Goal: Task Accomplishment & Management: Use online tool/utility

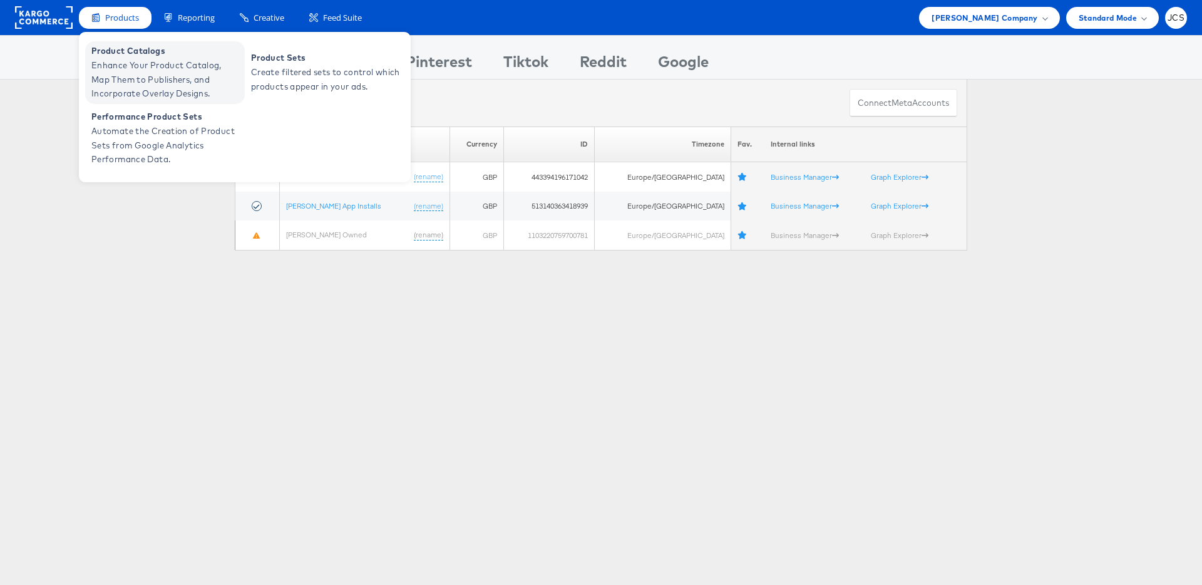
click at [137, 61] on span "Enhance Your Product Catalog, Map Them to Publishers, and Incorporate Overlay D…" at bounding box center [166, 79] width 150 height 43
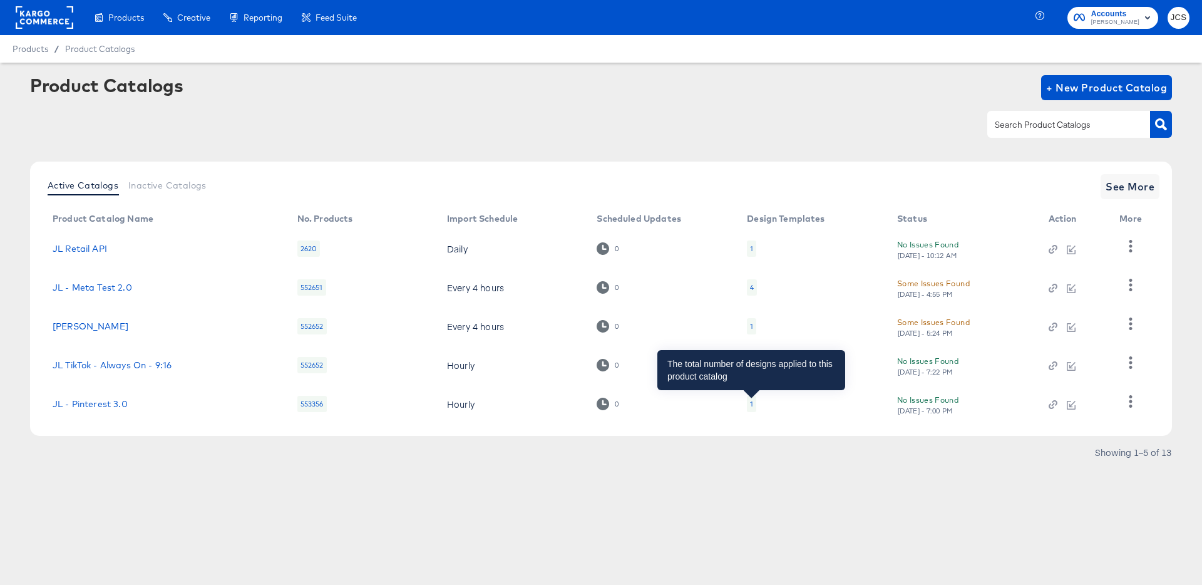
click at [751, 403] on div "1" at bounding box center [751, 404] width 3 height 10
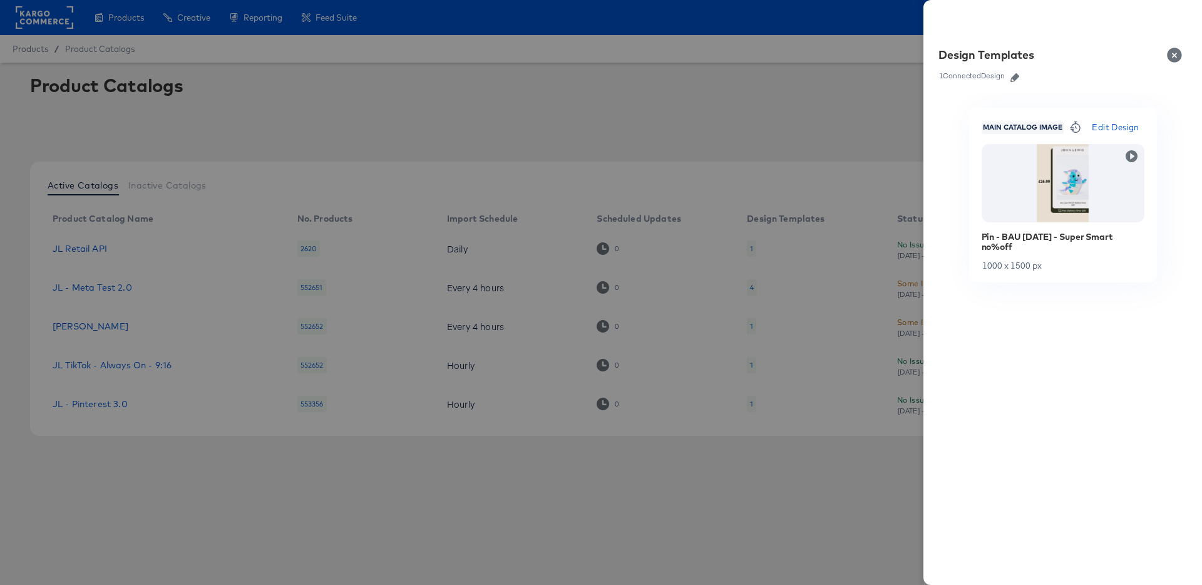
click at [717, 302] on div at bounding box center [601, 292] width 1202 height 585
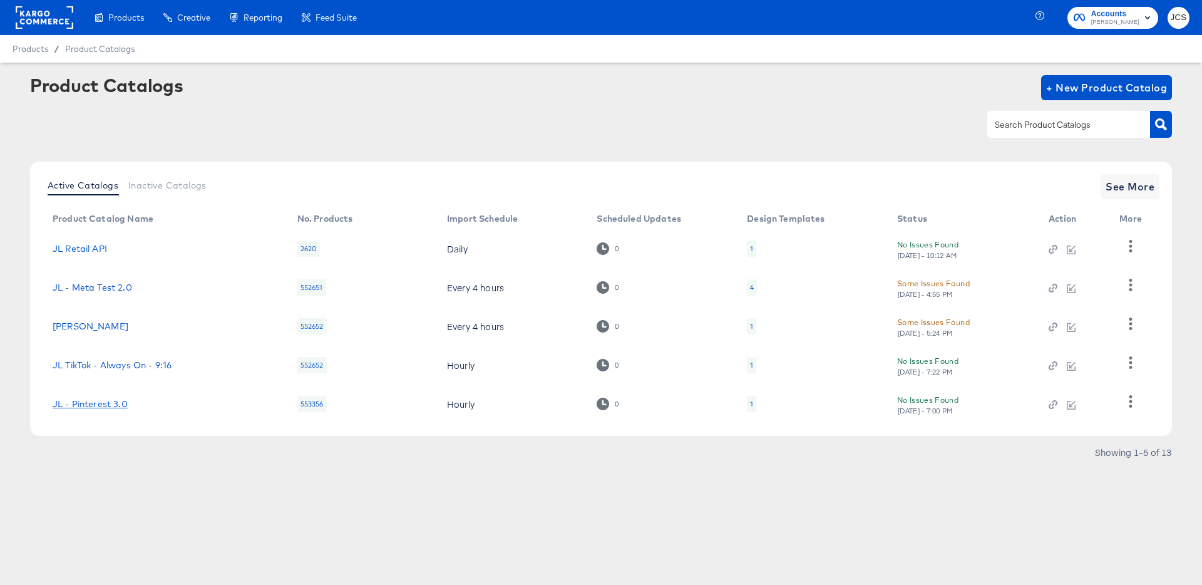
click at [80, 406] on link "JL - Pinterest 3.0" at bounding box center [90, 404] width 75 height 10
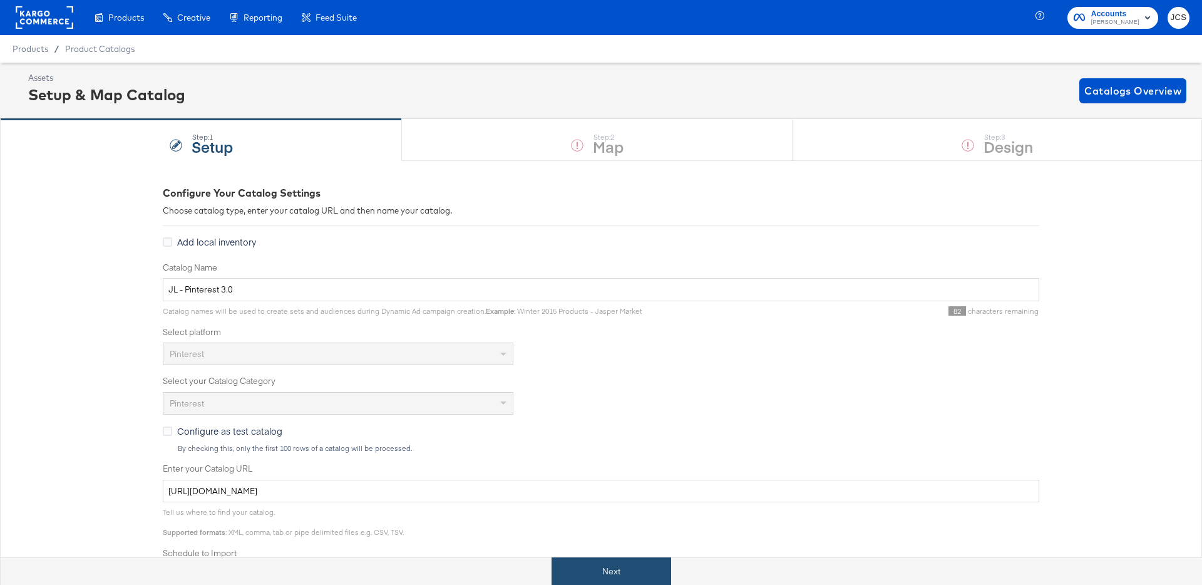
click at [603, 572] on button "Next" at bounding box center [612, 571] width 120 height 28
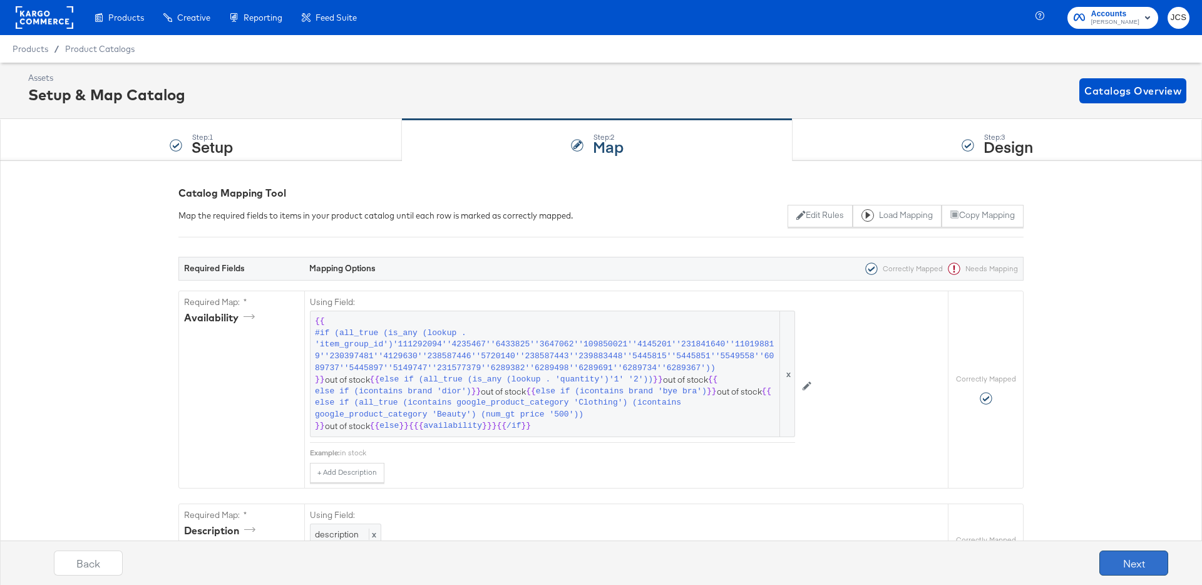
click at [1124, 568] on button "Next" at bounding box center [1133, 562] width 69 height 25
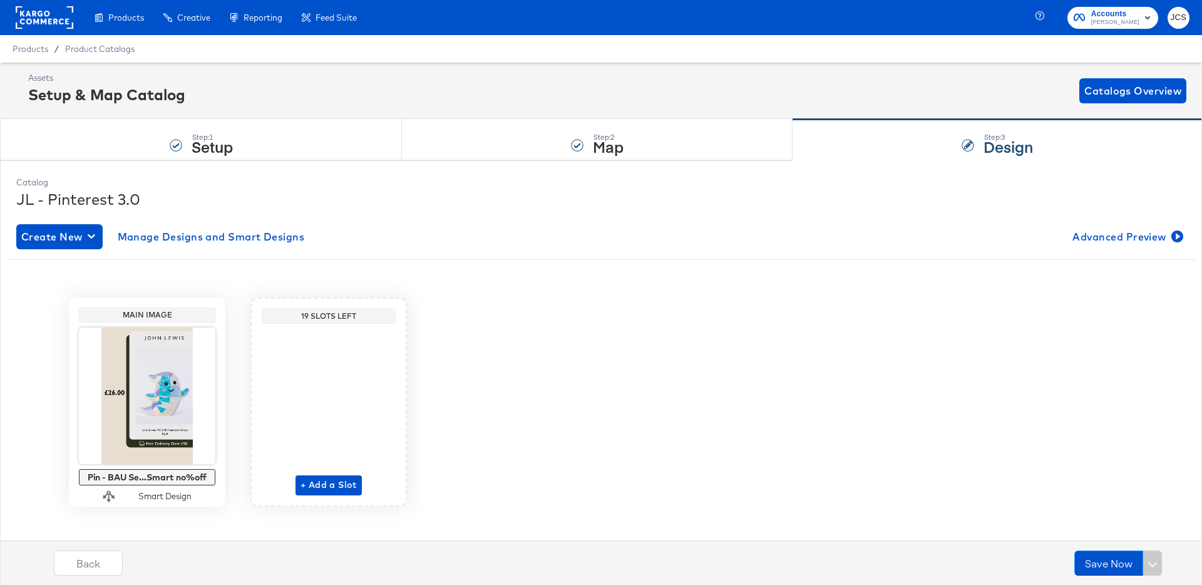
scroll to position [13, 0]
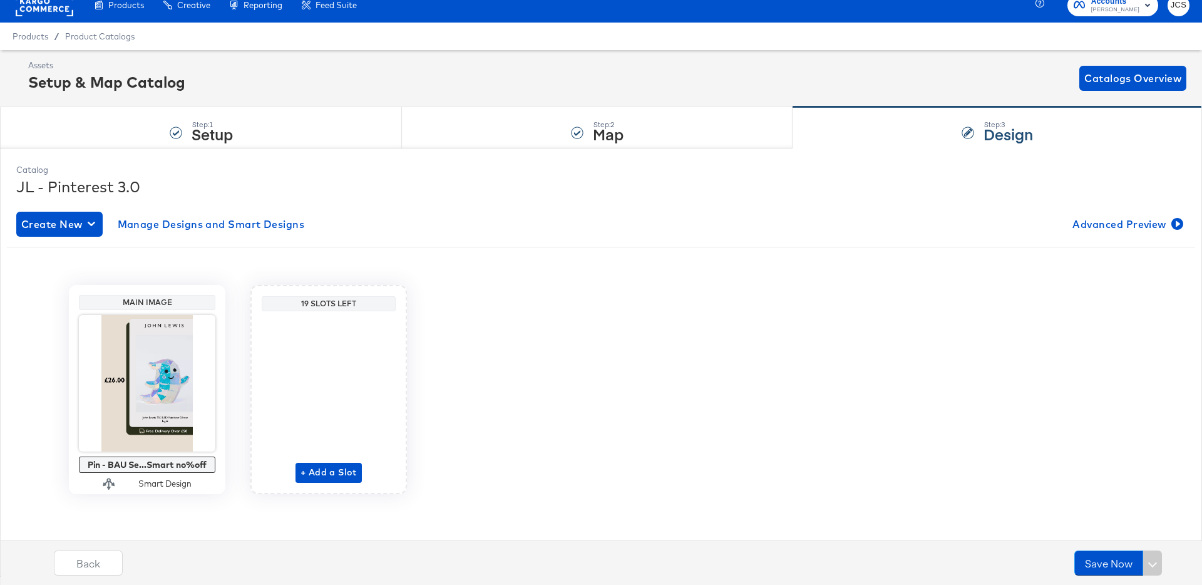
click at [688, 287] on div "Main Image Pin - BAU Se...Smart no%off Smart Design 19 Slots Left + Add a Slot" at bounding box center [601, 389] width 1188 height 209
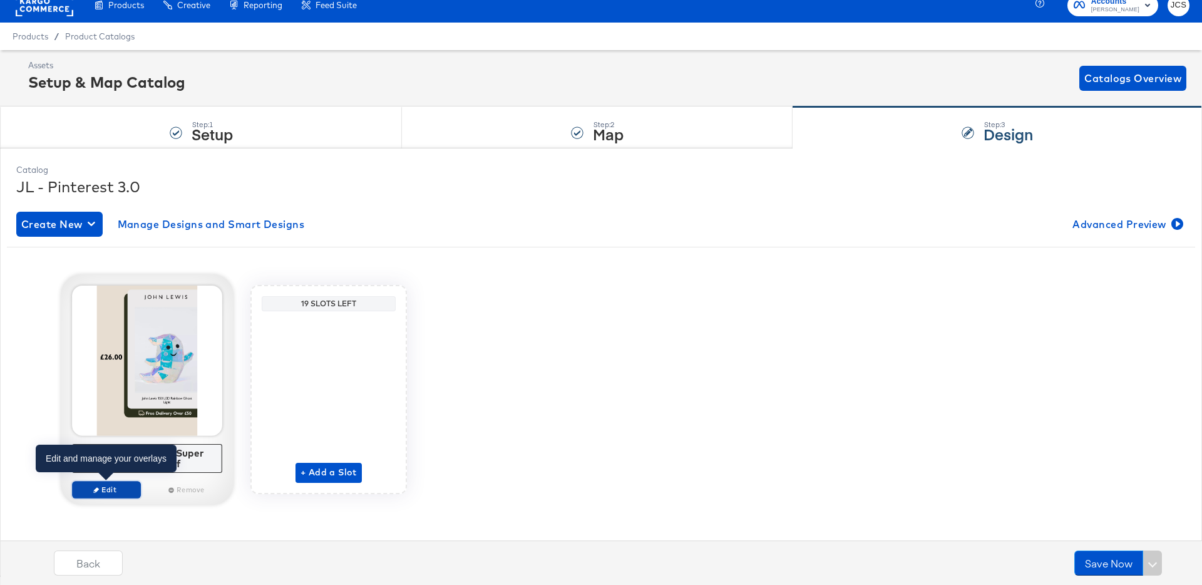
click at [96, 493] on span "Edit" at bounding box center [107, 489] width 58 height 9
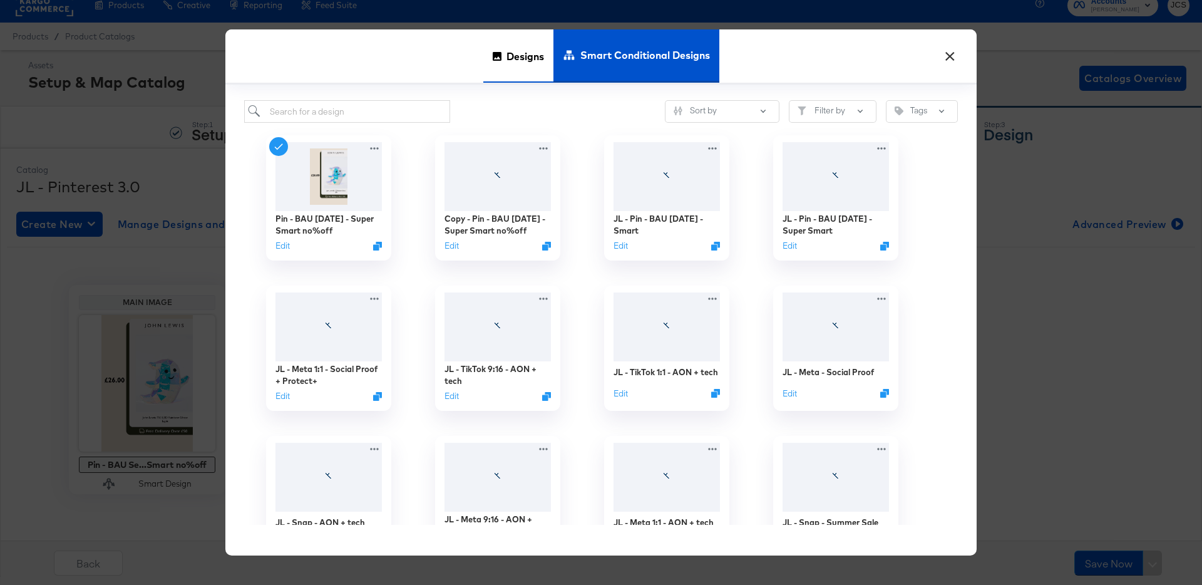
click at [518, 57] on span "Designs" at bounding box center [525, 55] width 38 height 55
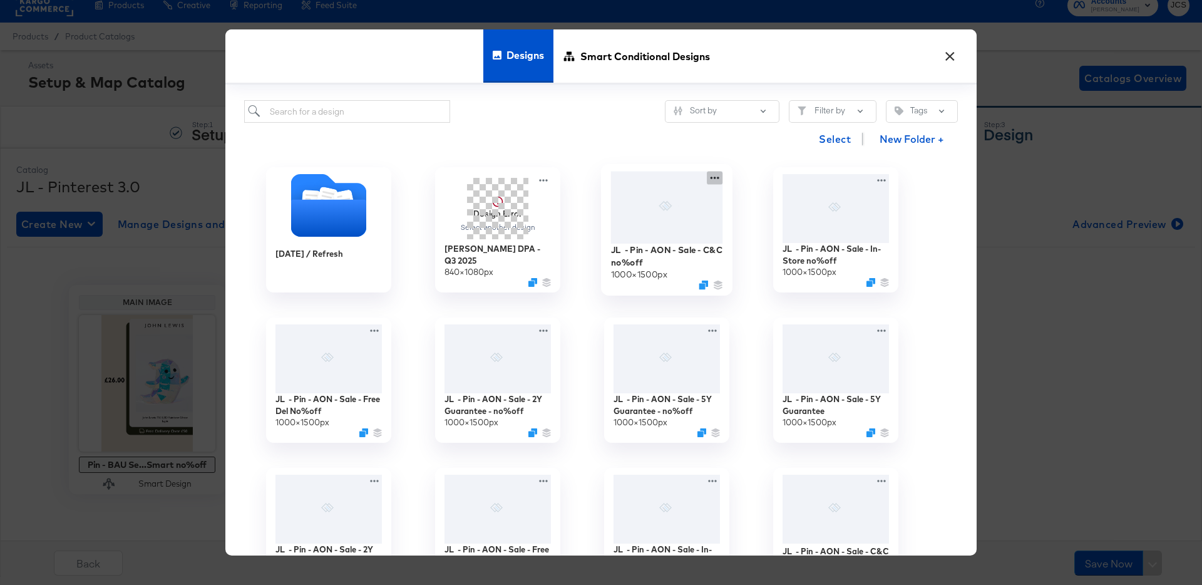
click at [715, 176] on icon at bounding box center [715, 178] width 16 height 13
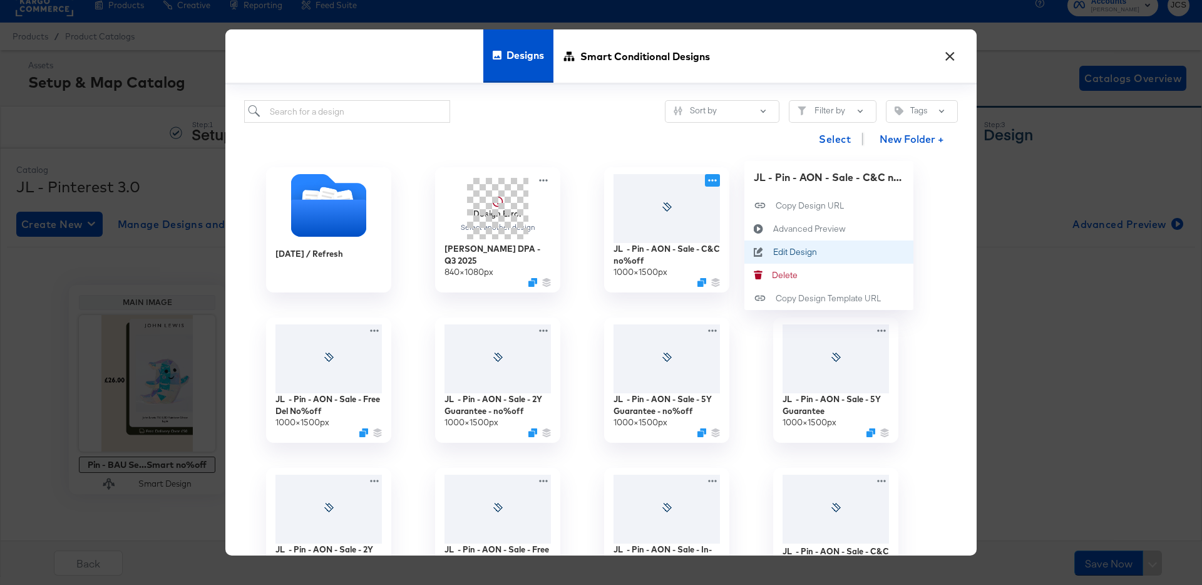
click at [773, 252] on div "Edit Design Edit Design" at bounding box center [773, 252] width 0 height 0
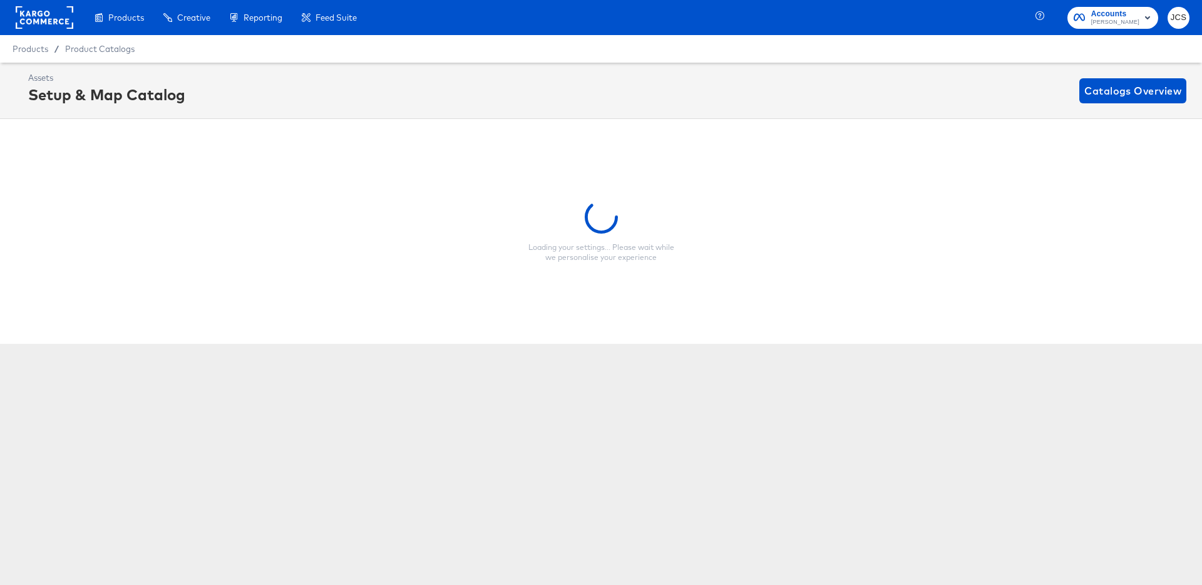
scroll to position [0, 3]
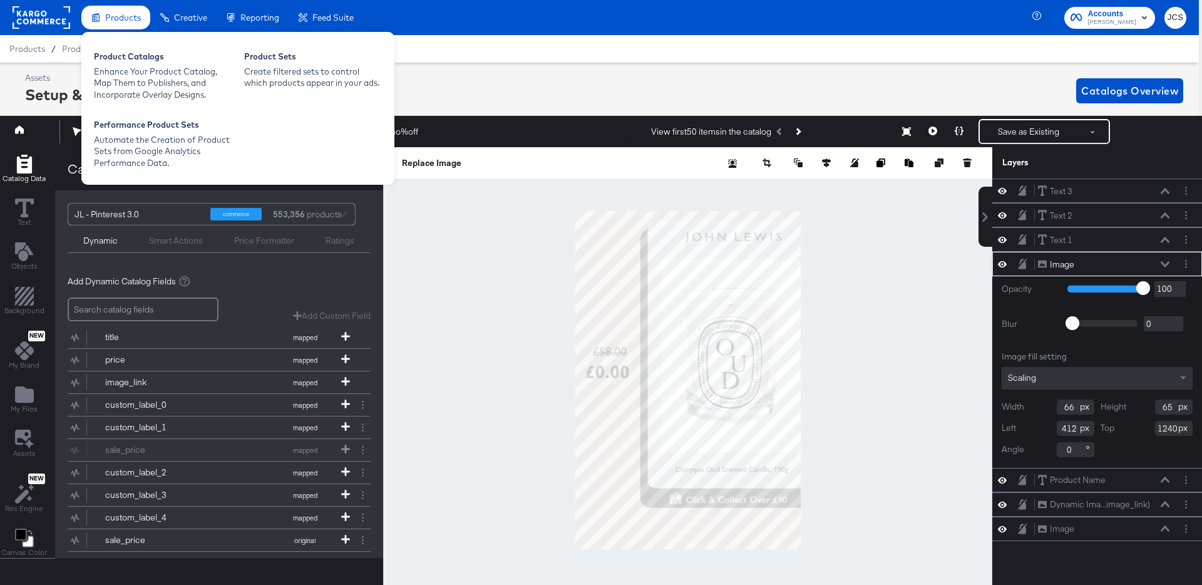
click at [121, 19] on span "Products" at bounding box center [123, 18] width 36 height 10
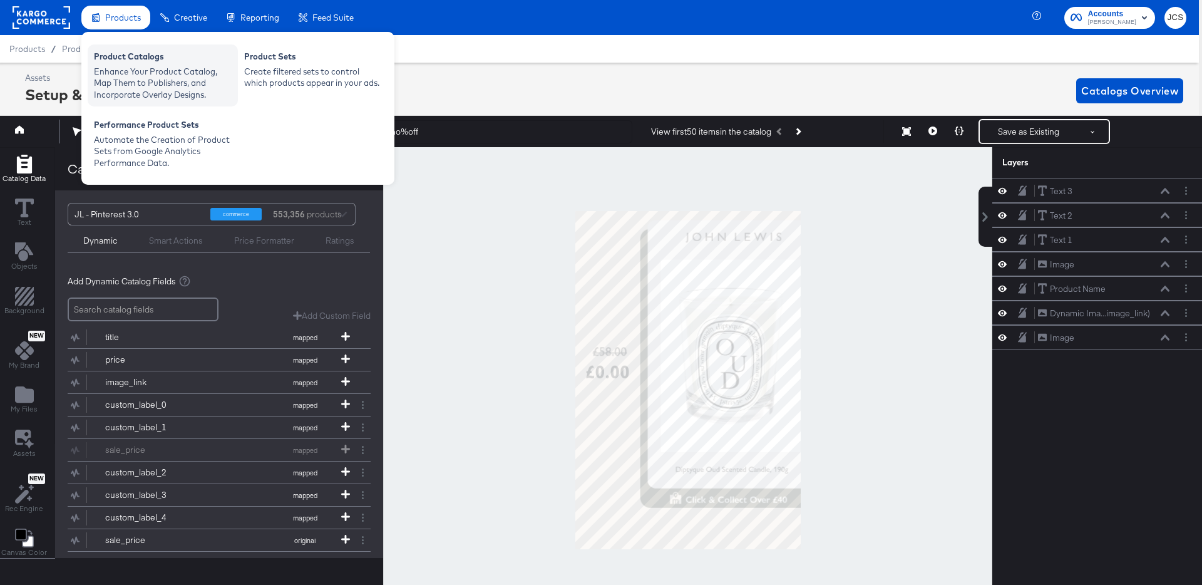
click at [125, 60] on div "Product Catalogs" at bounding box center [163, 58] width 138 height 15
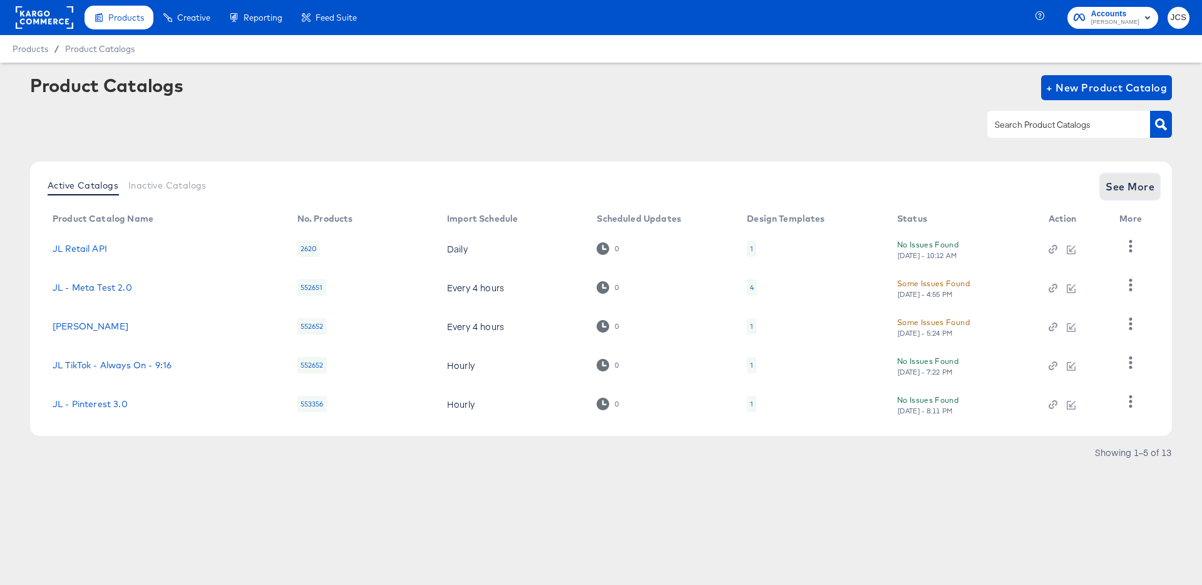
click at [1116, 187] on span "See More" at bounding box center [1130, 187] width 49 height 18
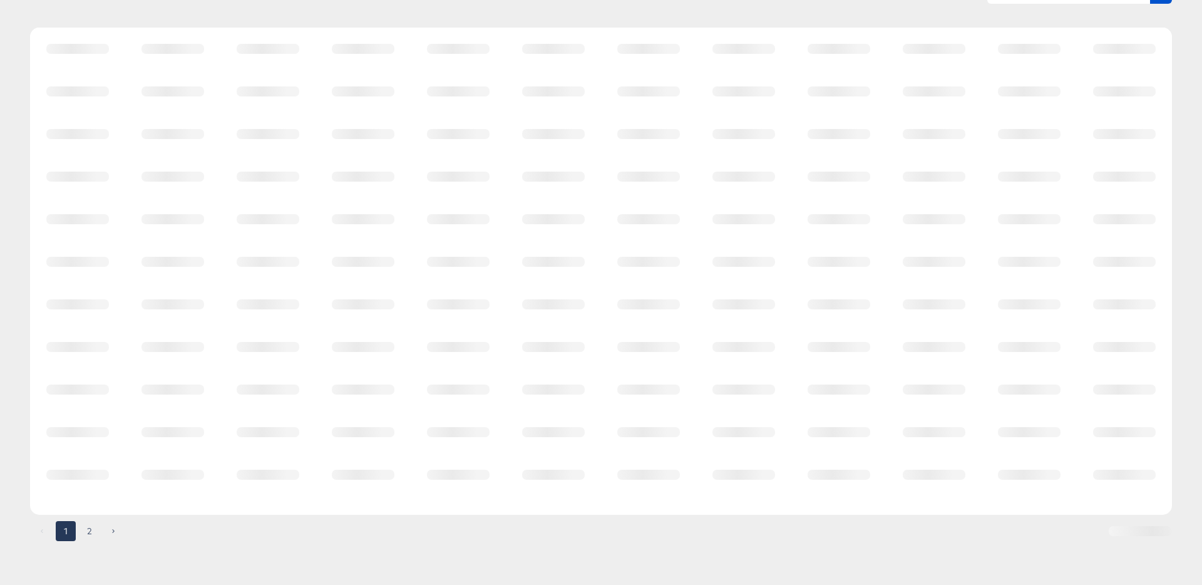
scroll to position [115, 0]
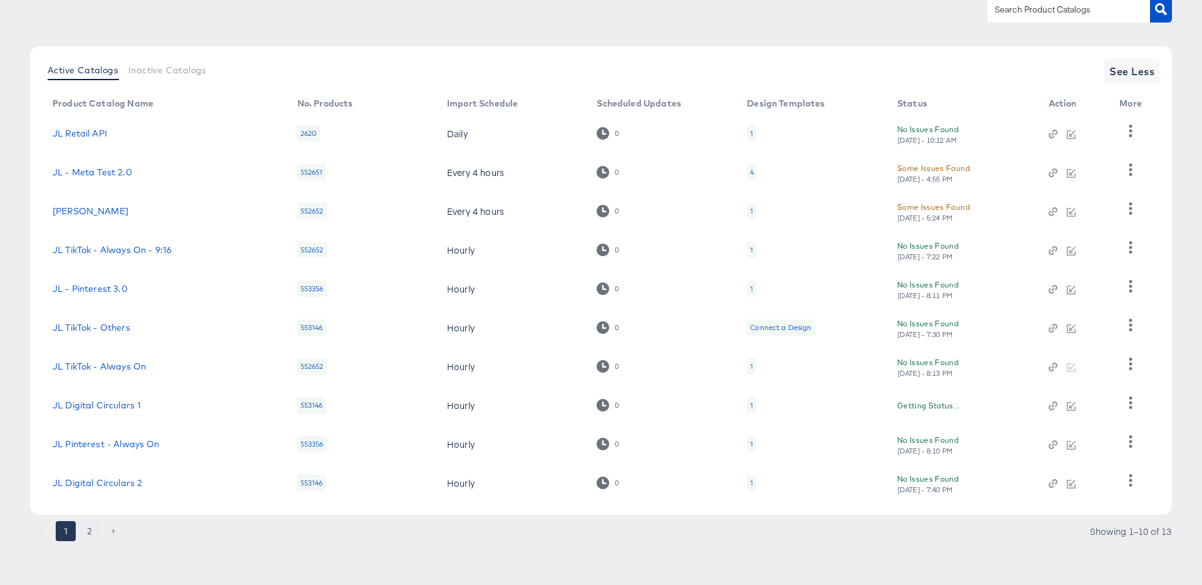
click at [91, 536] on button "2" at bounding box center [90, 531] width 20 height 20
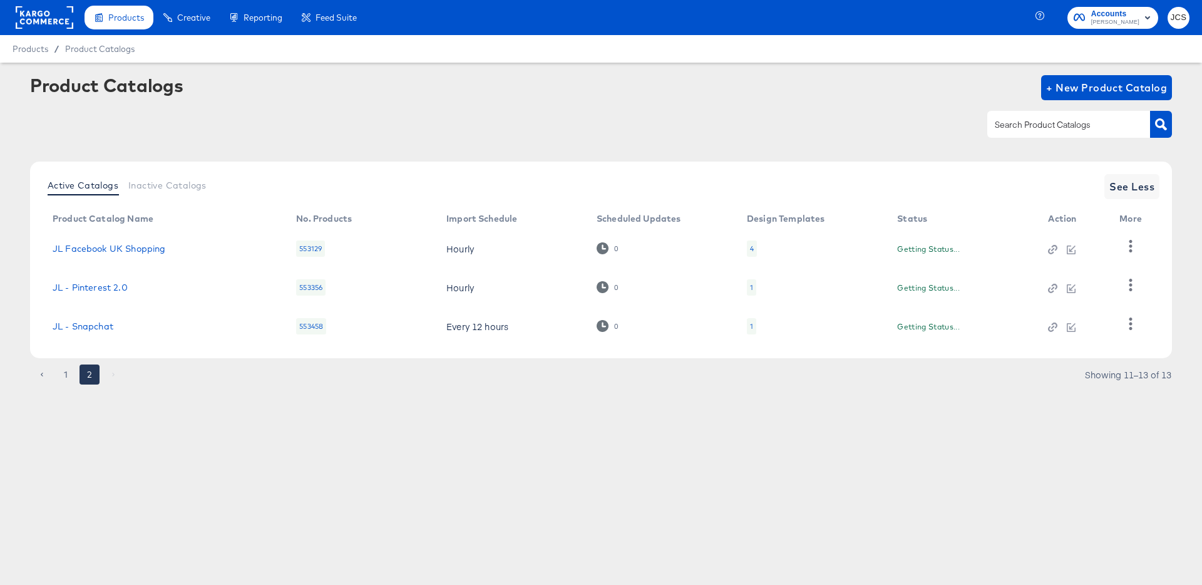
scroll to position [0, 0]
click at [113, 250] on link "JL Facebook UK Shopping" at bounding box center [109, 249] width 113 height 10
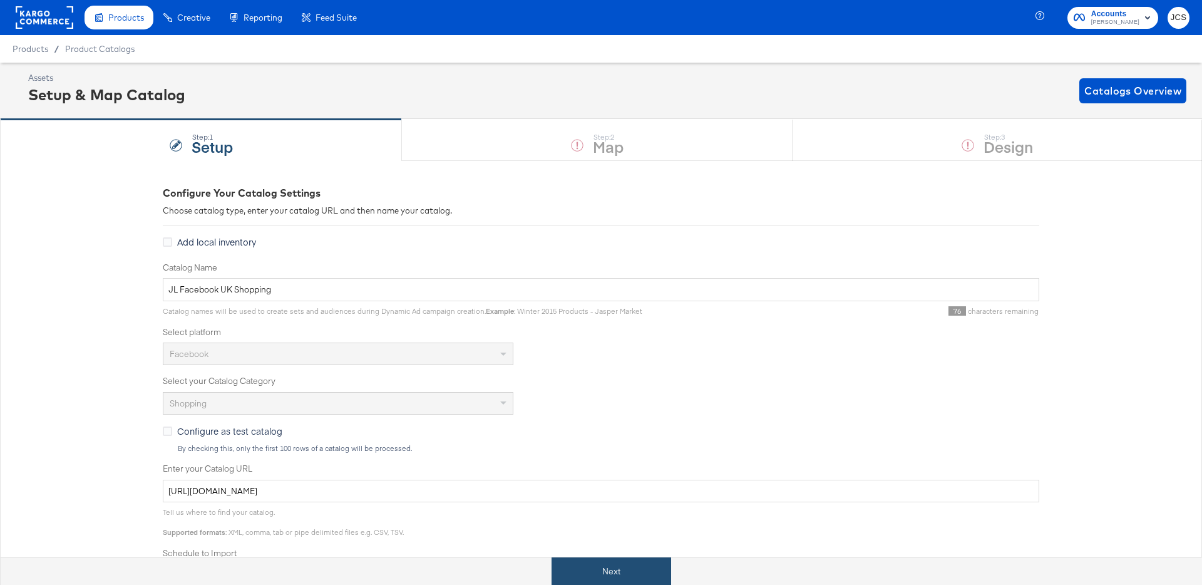
click at [634, 568] on button "Next" at bounding box center [612, 571] width 120 height 28
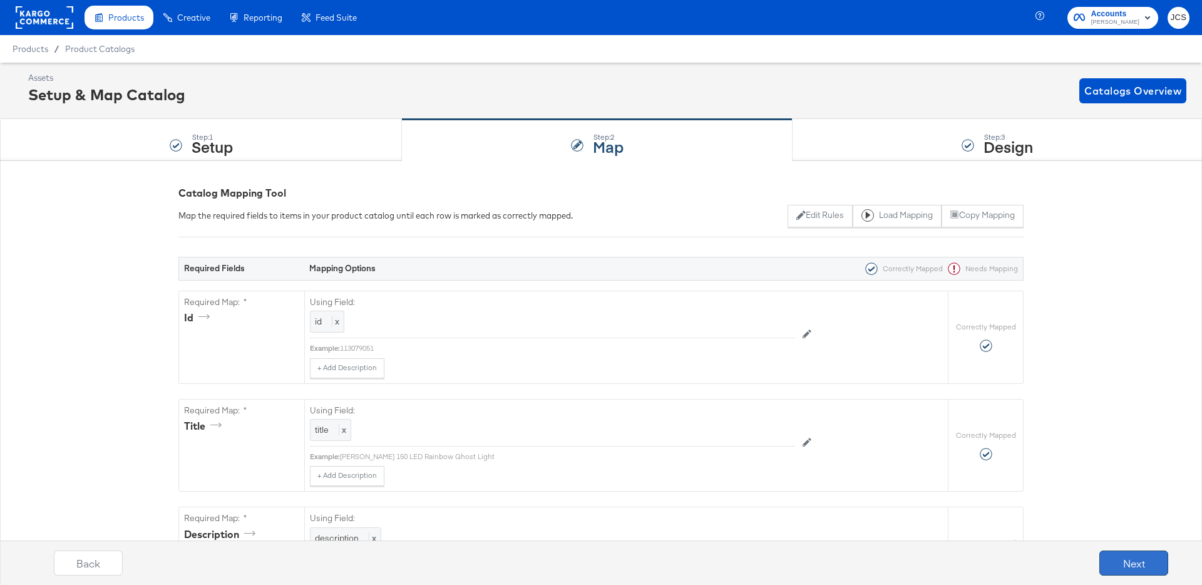
click at [1116, 559] on button "Next" at bounding box center [1133, 562] width 69 height 25
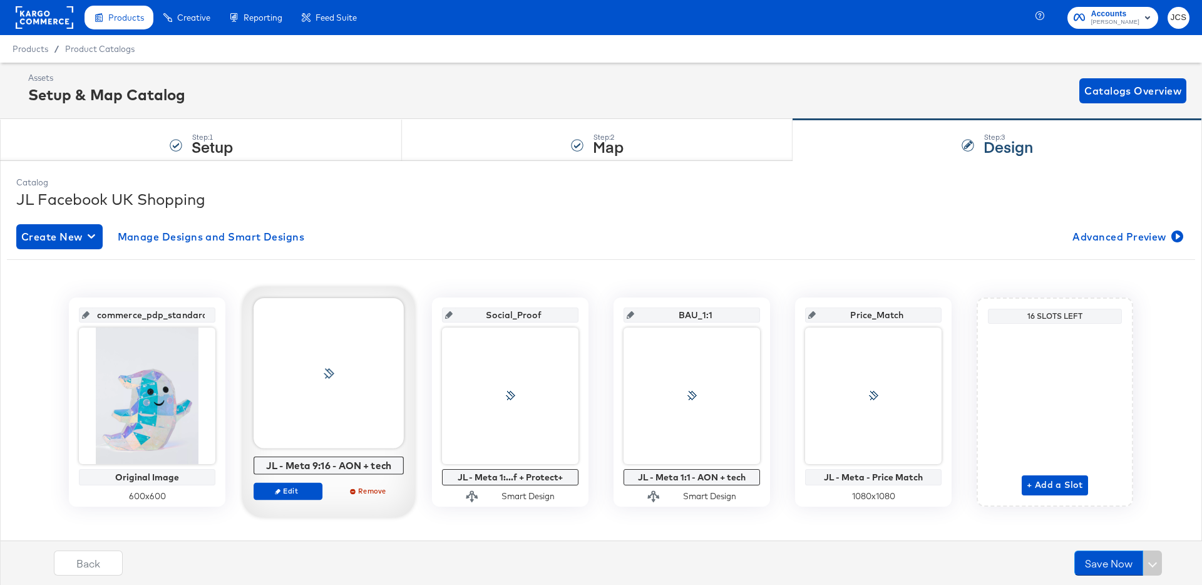
scroll to position [13, 0]
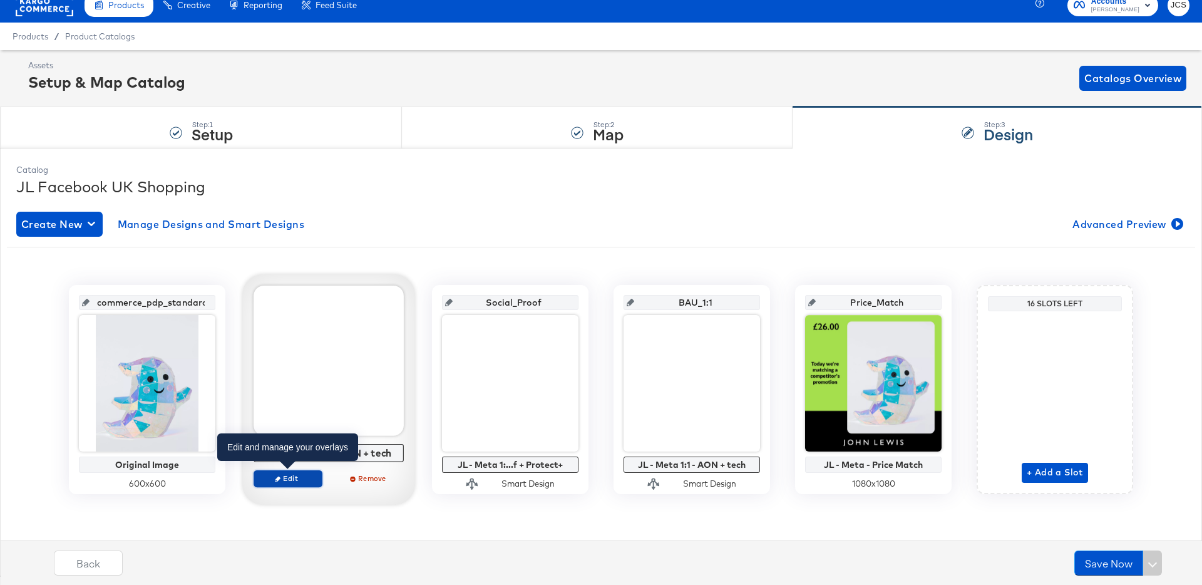
click at [301, 471] on button "Edit" at bounding box center [288, 479] width 69 height 18
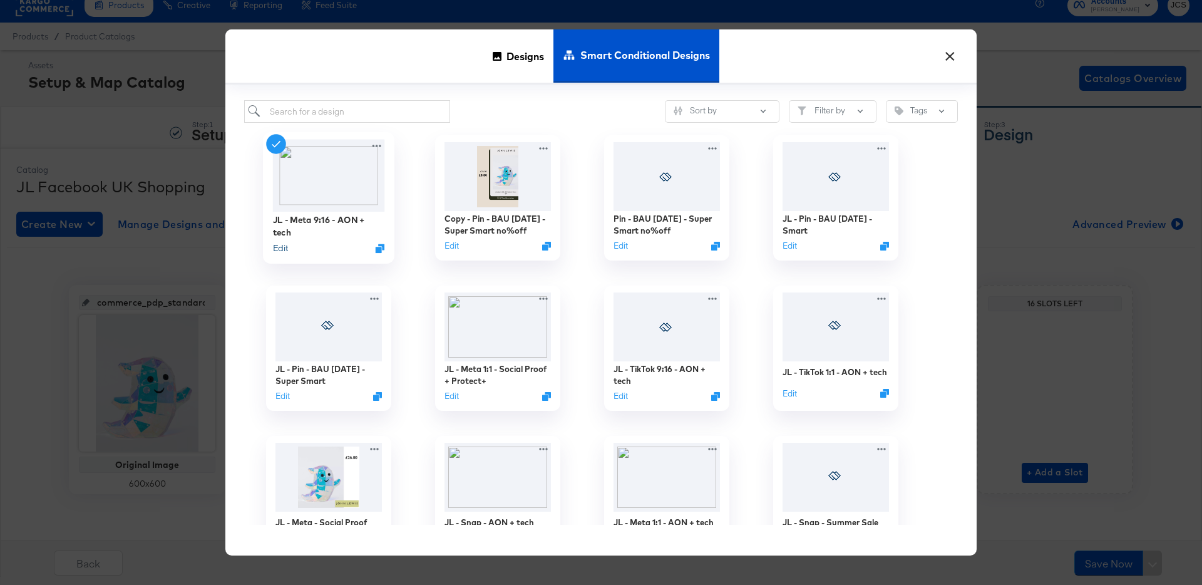
click at [281, 249] on button "Edit" at bounding box center [280, 248] width 15 height 12
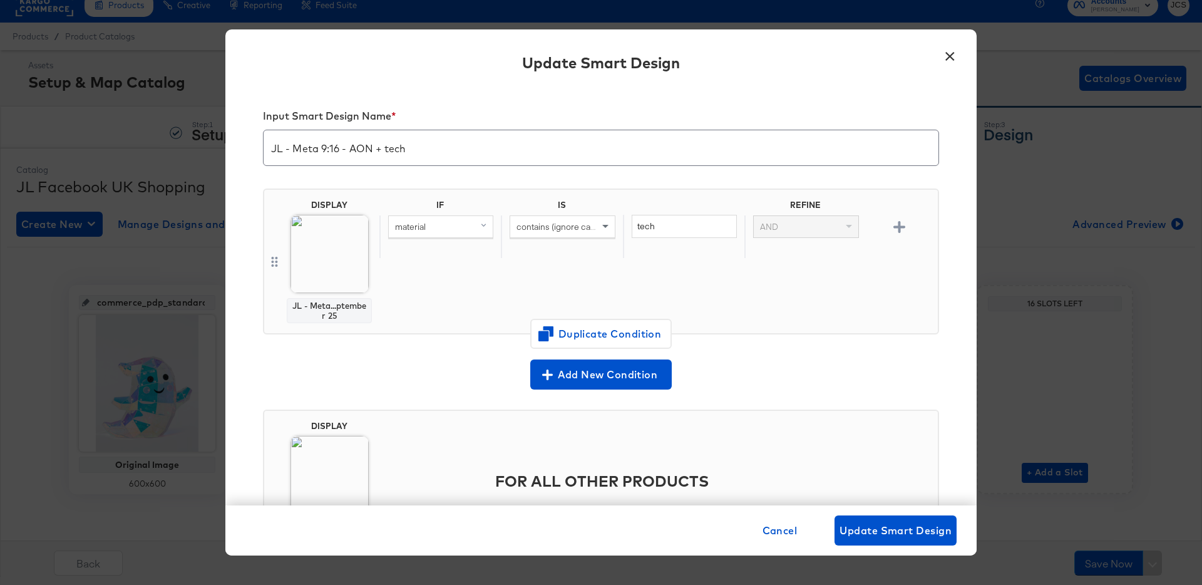
click at [951, 59] on button "×" at bounding box center [949, 53] width 23 height 23
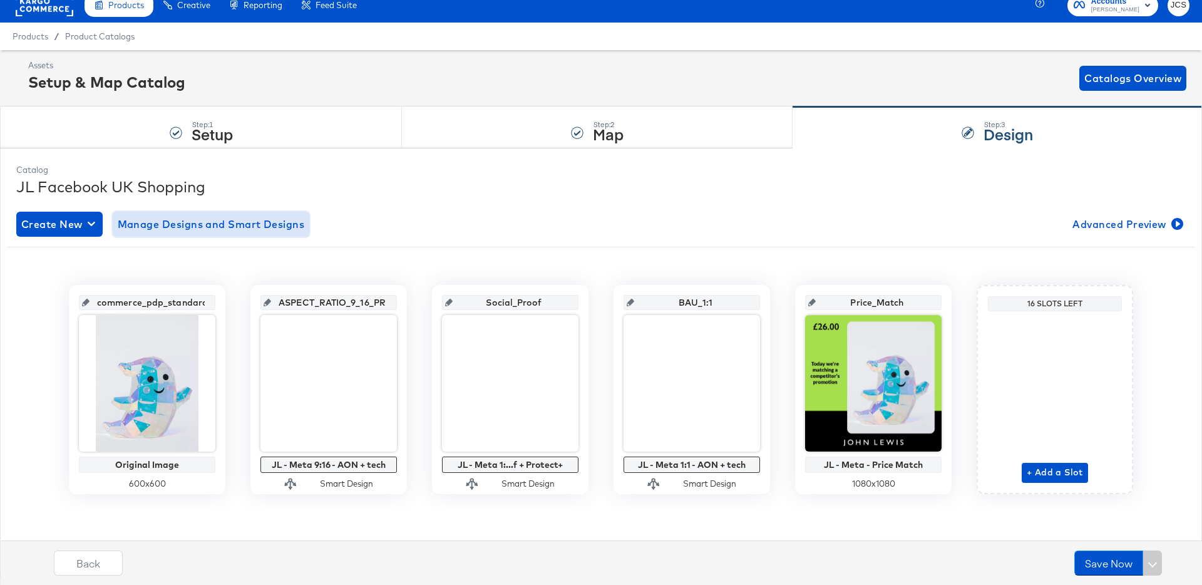
click at [234, 225] on span "Manage Designs and Smart Designs" at bounding box center [211, 224] width 187 height 18
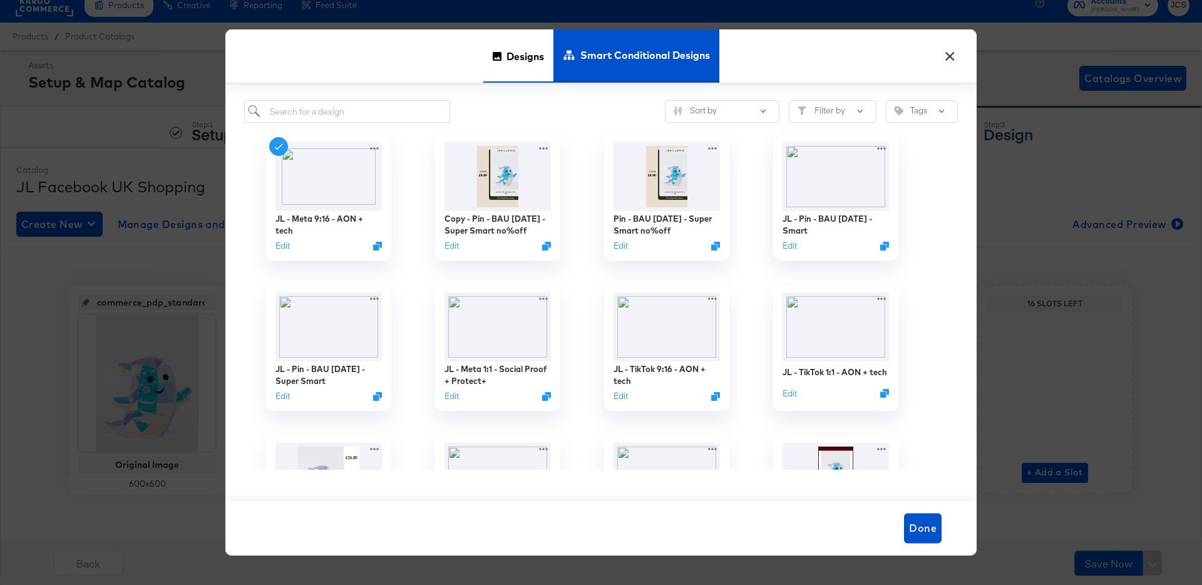
click at [502, 64] on div "Designs" at bounding box center [518, 55] width 70 height 53
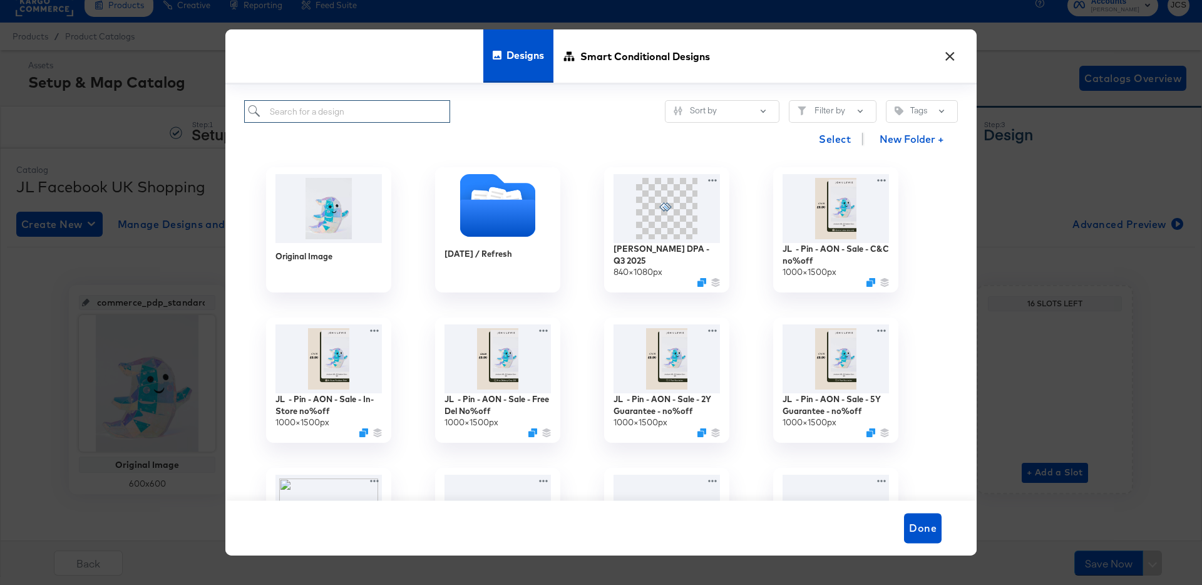
click at [384, 117] on input "search" at bounding box center [347, 111] width 206 height 23
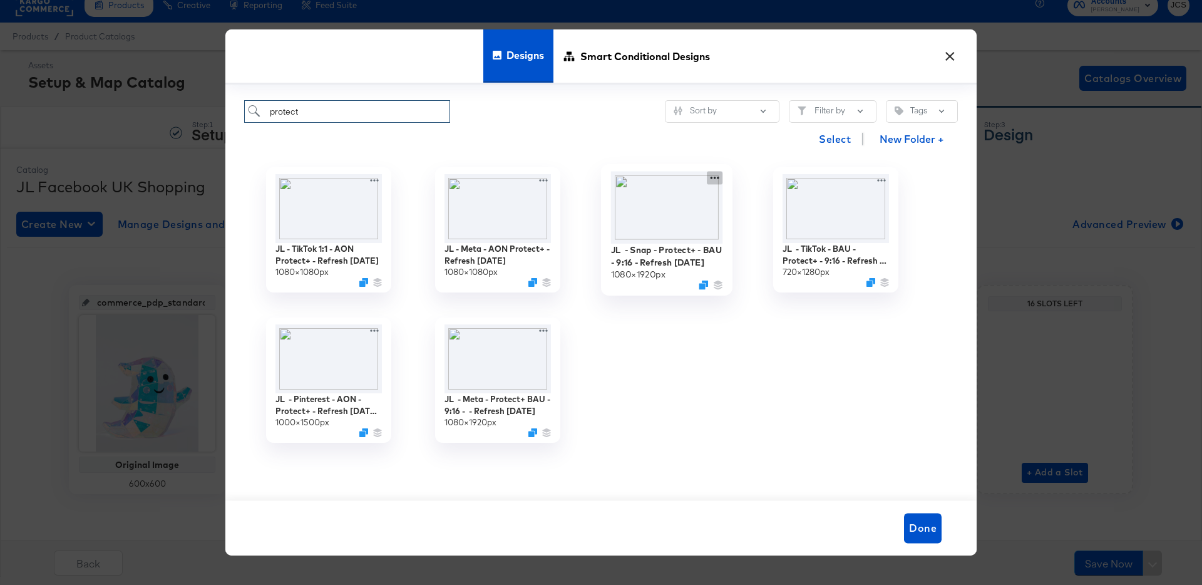
click at [716, 177] on icon at bounding box center [715, 178] width 16 height 13
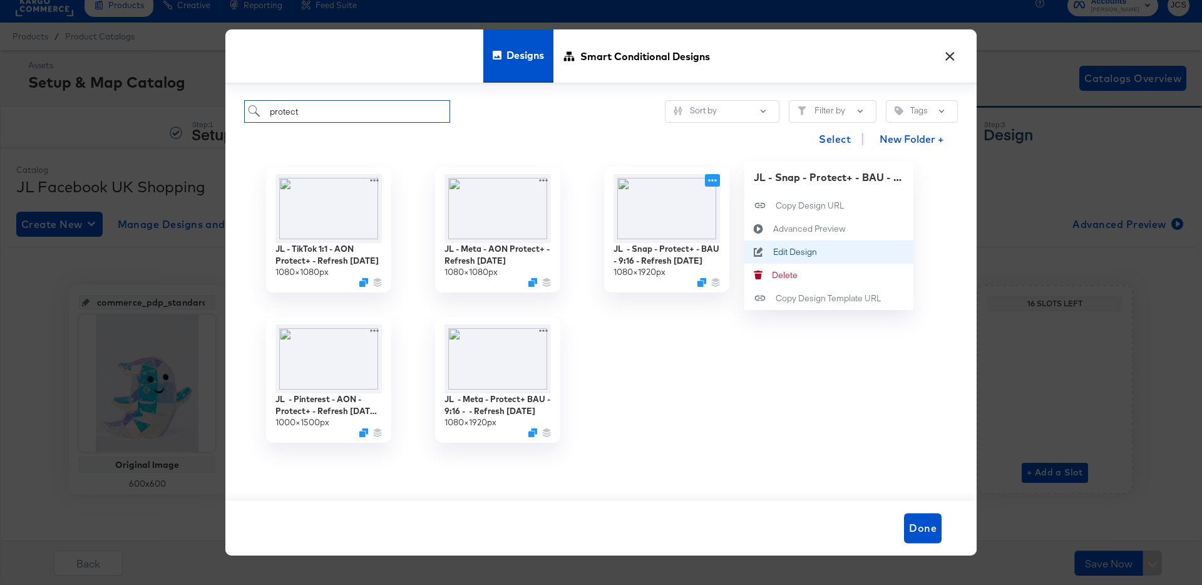
type input "protect"
click at [773, 252] on div "Edit Design Edit Design" at bounding box center [773, 252] width 0 height 0
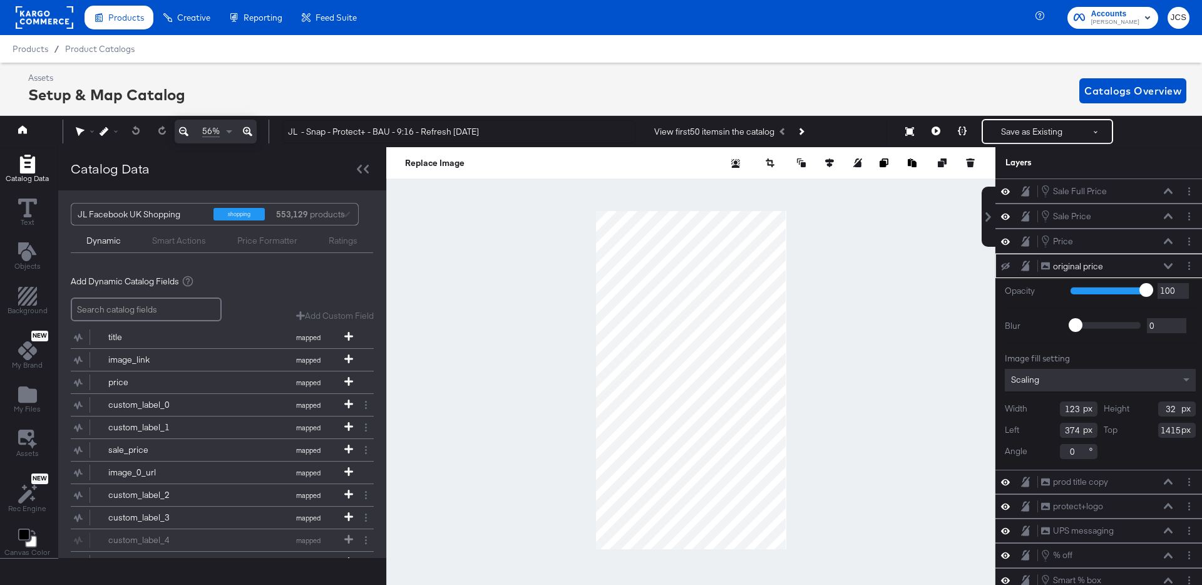
scroll to position [0, 3]
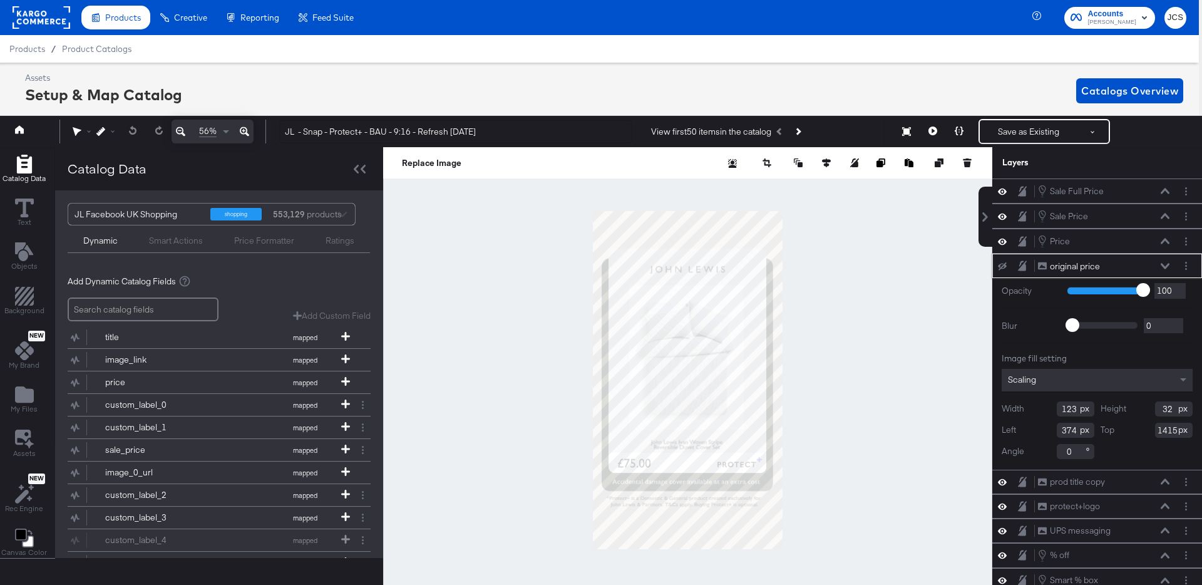
click at [1168, 265] on icon at bounding box center [1165, 266] width 9 height 6
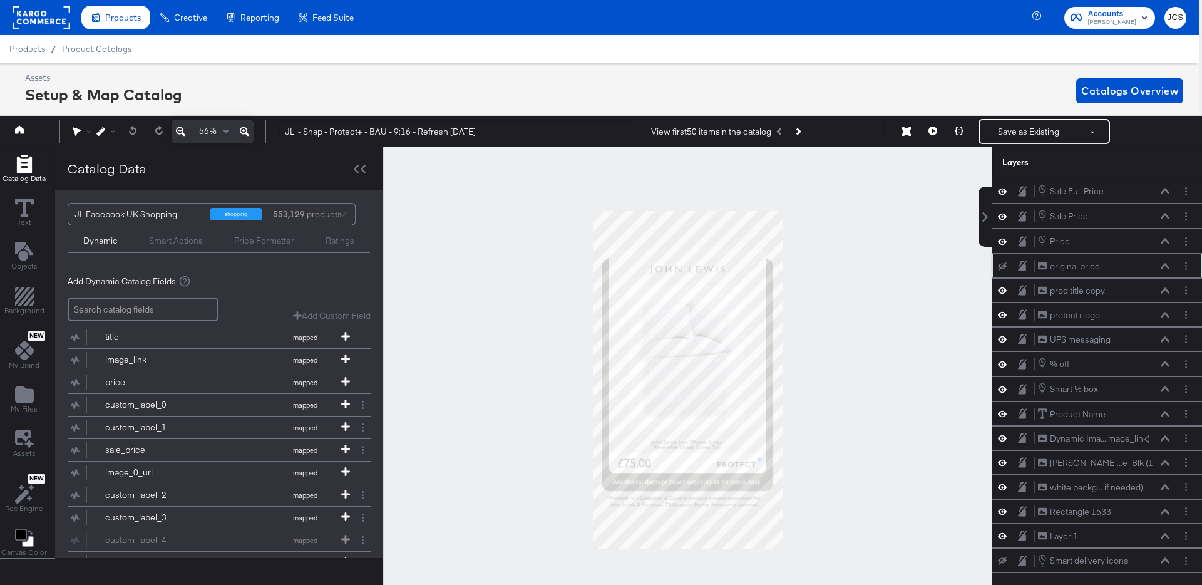
scroll to position [28, 3]
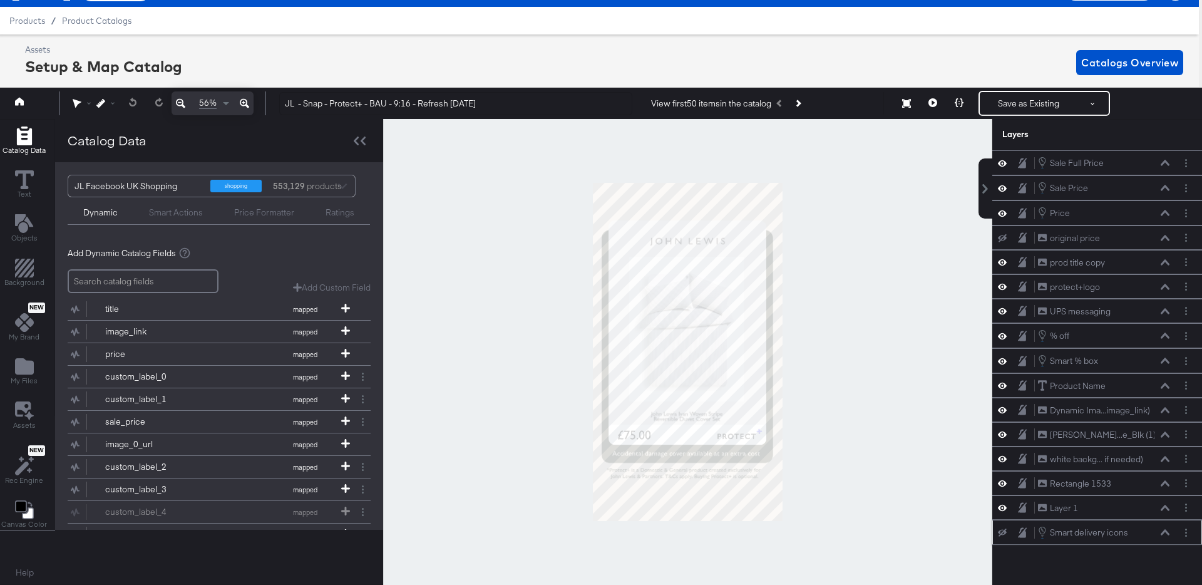
click at [1005, 531] on icon at bounding box center [1002, 532] width 9 height 8
click at [1005, 531] on icon at bounding box center [1002, 533] width 9 height 6
click at [1167, 531] on icon at bounding box center [1165, 533] width 9 height 6
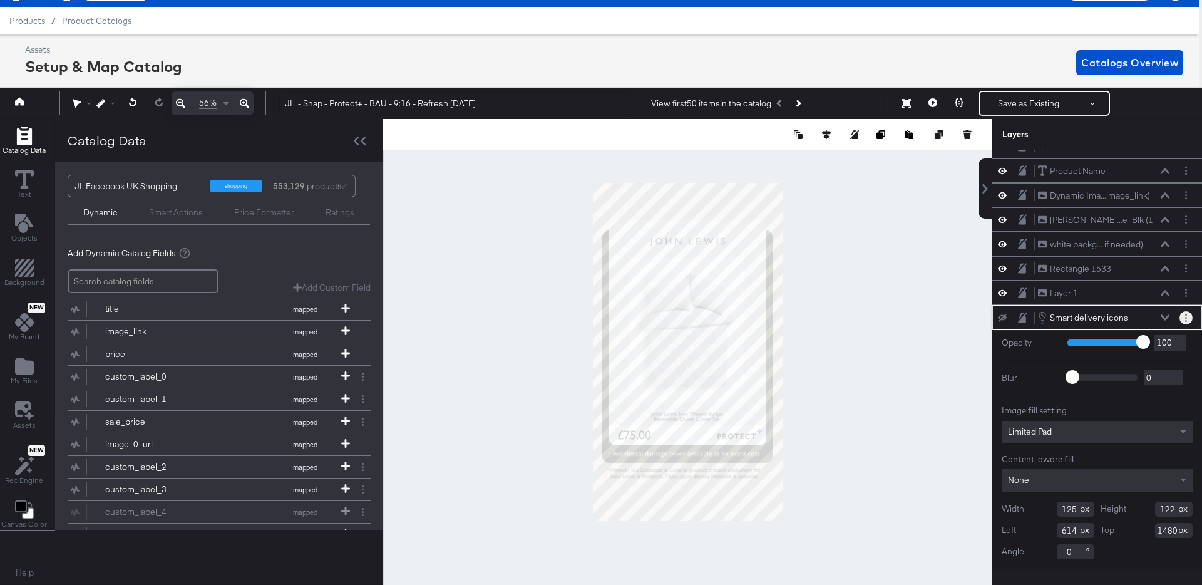
click at [1186, 317] on circle "Layer Options" at bounding box center [1186, 318] width 2 height 2
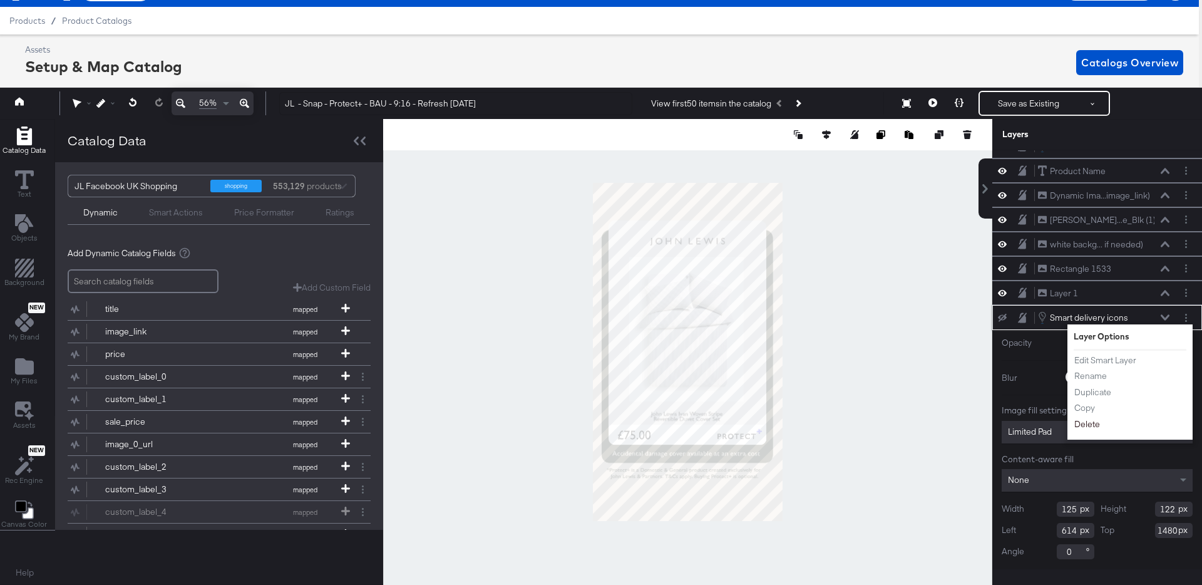
click at [1086, 421] on button "Delete" at bounding box center [1087, 424] width 27 height 13
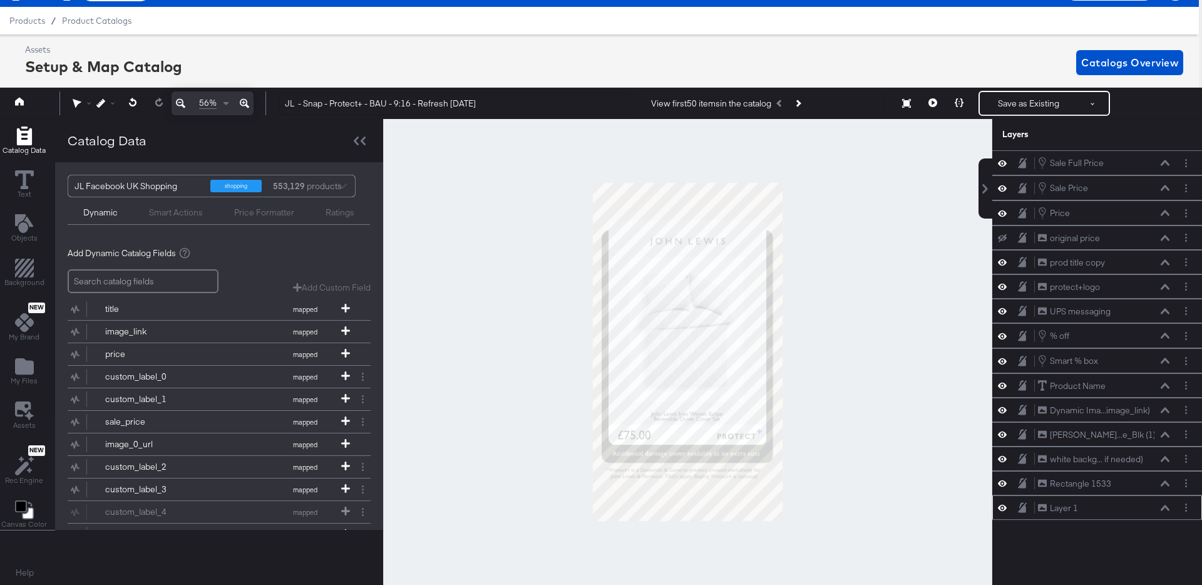
click at [999, 506] on icon at bounding box center [1002, 507] width 9 height 11
click at [999, 506] on icon at bounding box center [1002, 508] width 9 height 8
click at [1005, 485] on icon at bounding box center [1002, 483] width 9 height 11
click at [1005, 485] on icon at bounding box center [1002, 484] width 9 height 8
click at [1005, 459] on icon at bounding box center [1002, 459] width 9 height 6
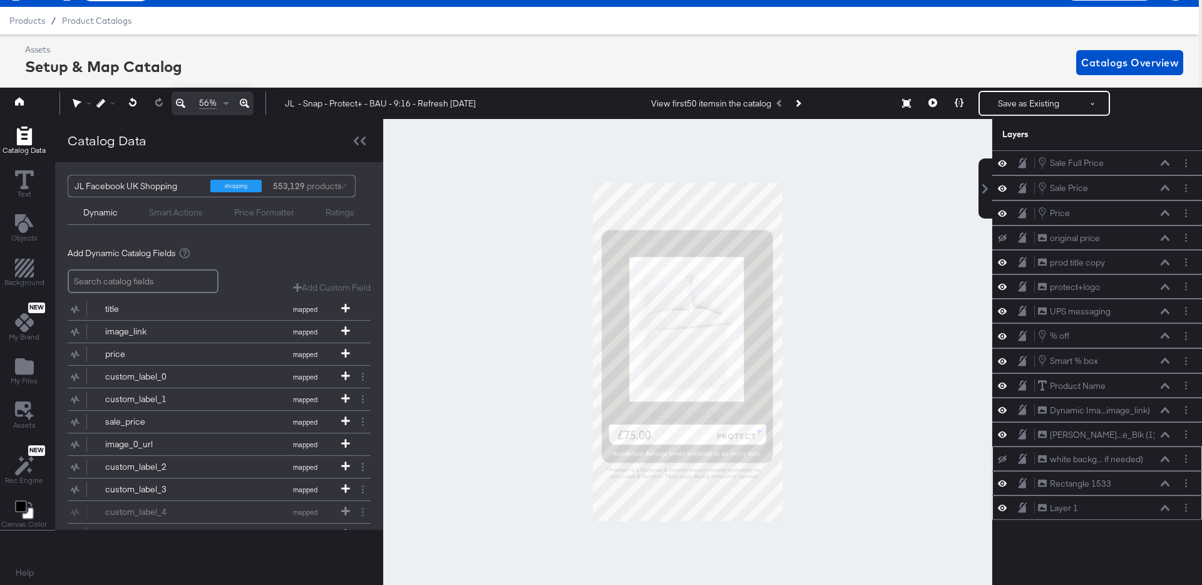
click at [1005, 459] on icon at bounding box center [1002, 459] width 9 height 8
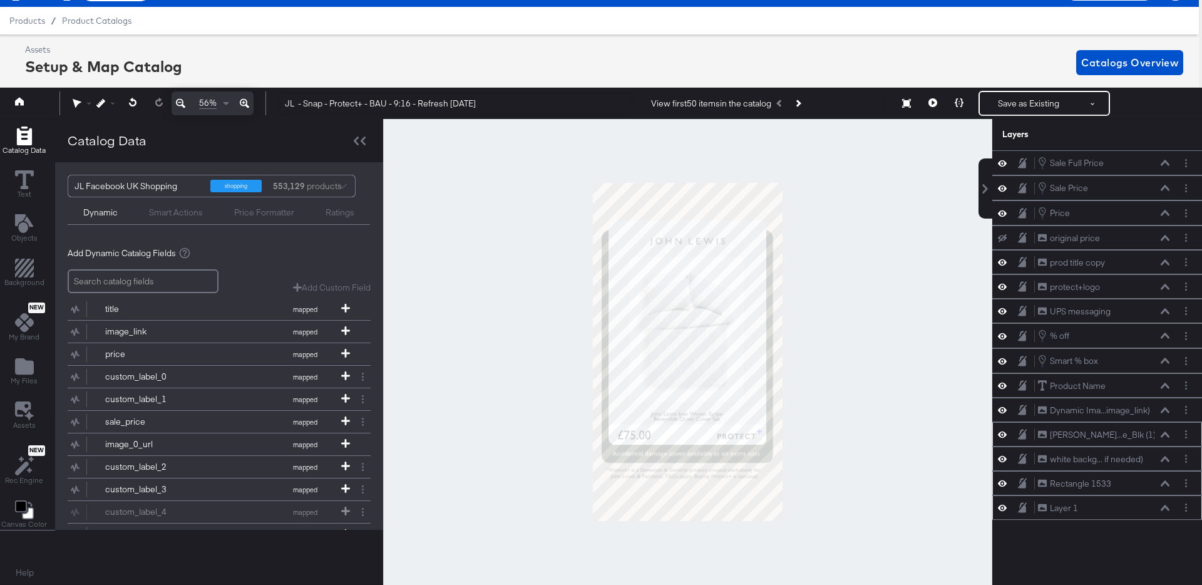
click at [1003, 435] on icon at bounding box center [1002, 434] width 9 height 11
click at [1003, 435] on icon at bounding box center [1002, 435] width 9 height 8
click at [1003, 435] on icon at bounding box center [1002, 434] width 9 height 11
click at [1003, 435] on icon at bounding box center [1002, 435] width 9 height 8
click at [1003, 357] on icon at bounding box center [1002, 361] width 9 height 11
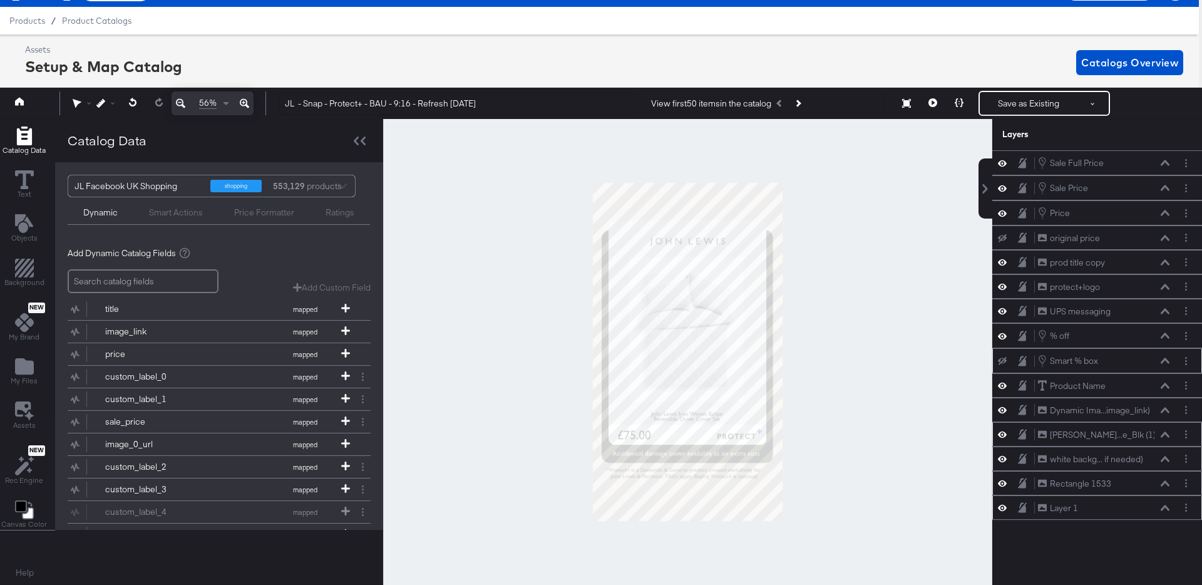
click at [1003, 357] on icon at bounding box center [1002, 361] width 9 height 8
click at [1006, 314] on icon at bounding box center [1002, 310] width 9 height 11
click at [1006, 314] on icon at bounding box center [1002, 311] width 9 height 8
click at [1000, 284] on icon at bounding box center [1002, 286] width 9 height 11
click at [1000, 284] on icon at bounding box center [1002, 287] width 9 height 8
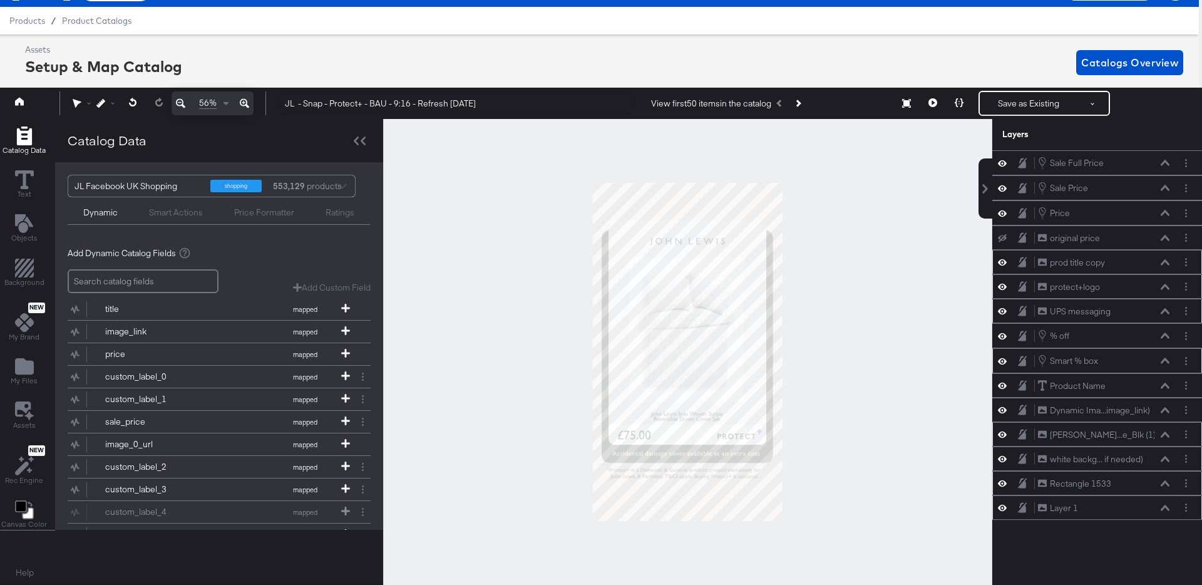
click at [1002, 261] on icon at bounding box center [1002, 262] width 9 height 11
click at [1002, 261] on icon at bounding box center [1002, 263] width 9 height 8
click at [1181, 237] on button "Layer Options" at bounding box center [1185, 237] width 13 height 13
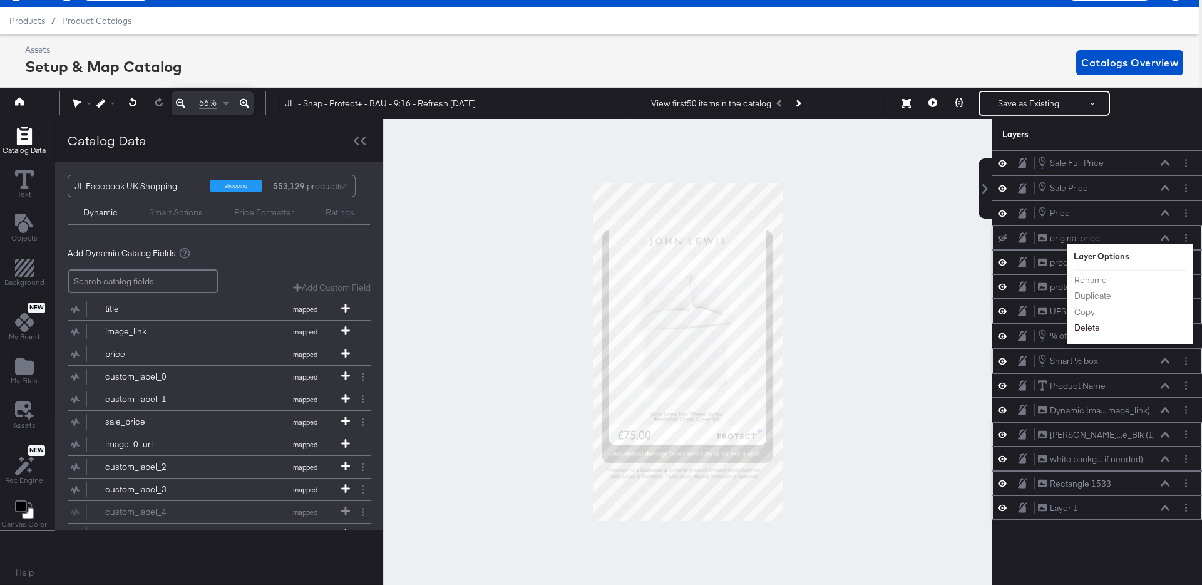
click at [1091, 329] on button "Delete" at bounding box center [1087, 328] width 27 height 13
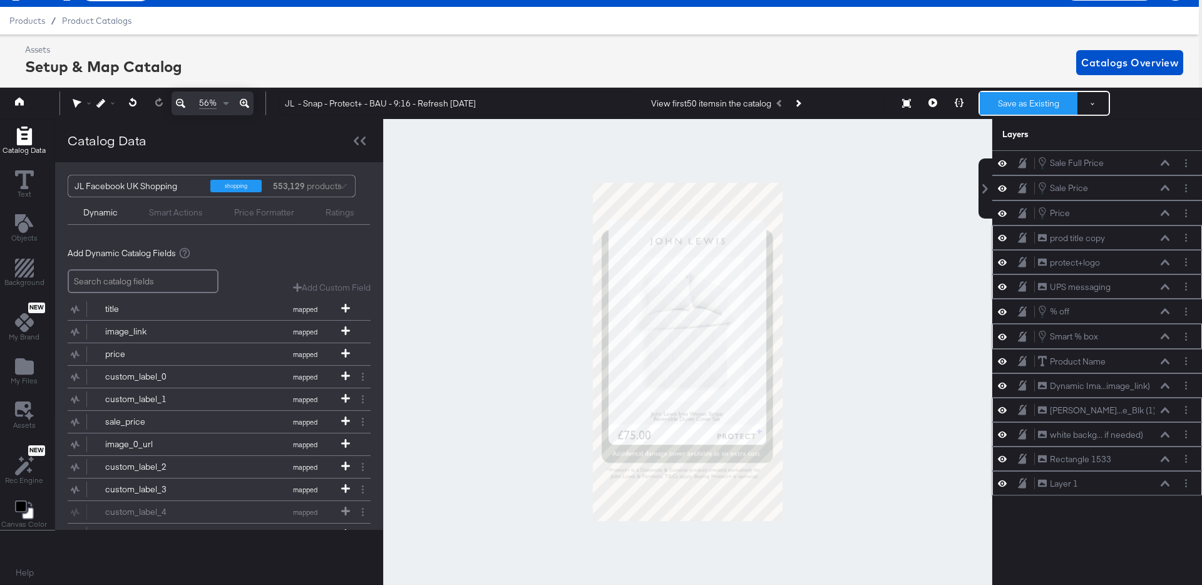
click at [1034, 96] on button "Save as Existing" at bounding box center [1029, 103] width 98 height 23
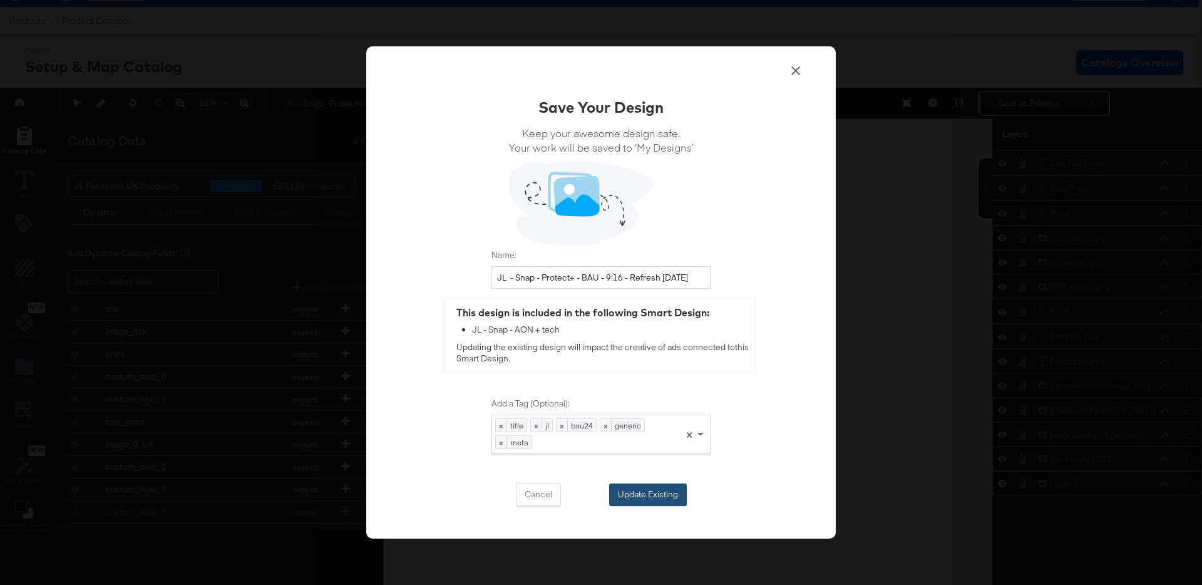
click at [660, 493] on button "Update Existing" at bounding box center [648, 494] width 78 height 23
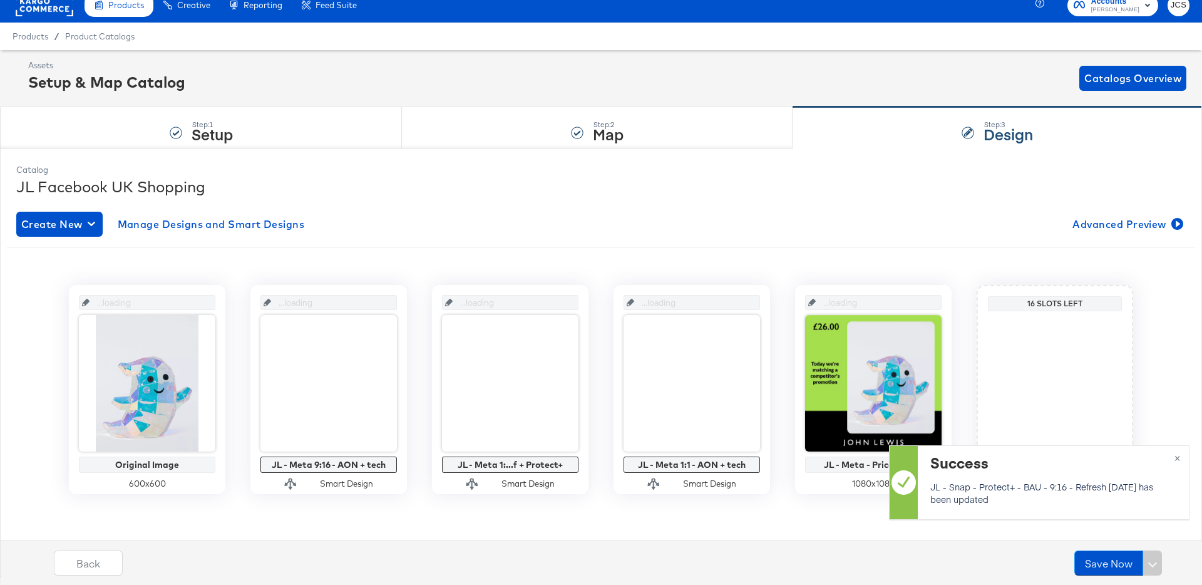
scroll to position [13, 0]
click at [1120, 568] on button "Save Now" at bounding box center [1108, 562] width 69 height 25
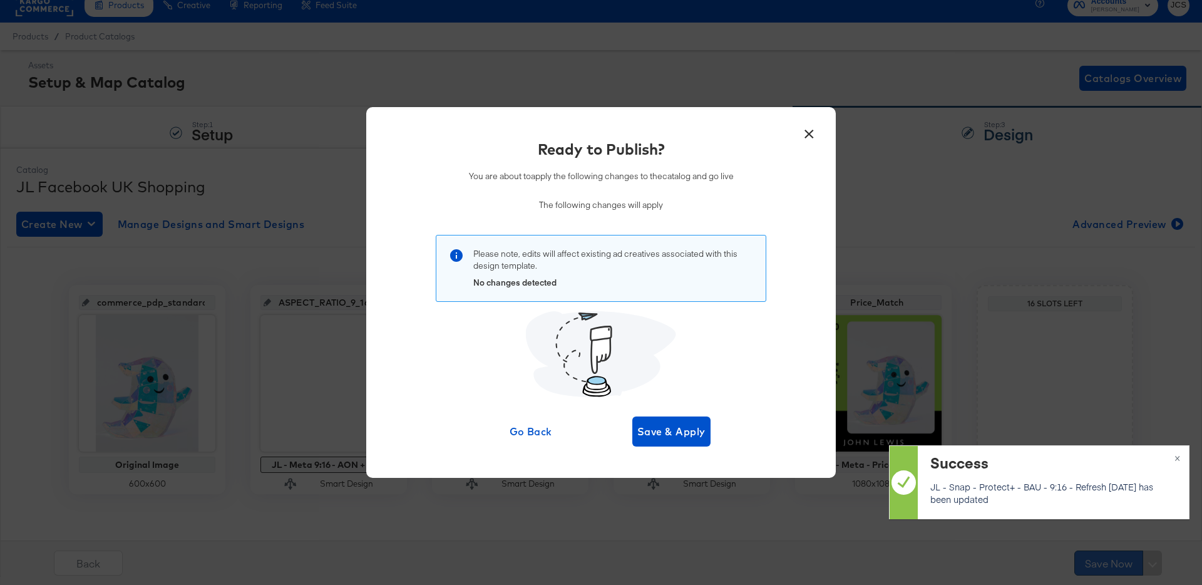
scroll to position [0, 0]
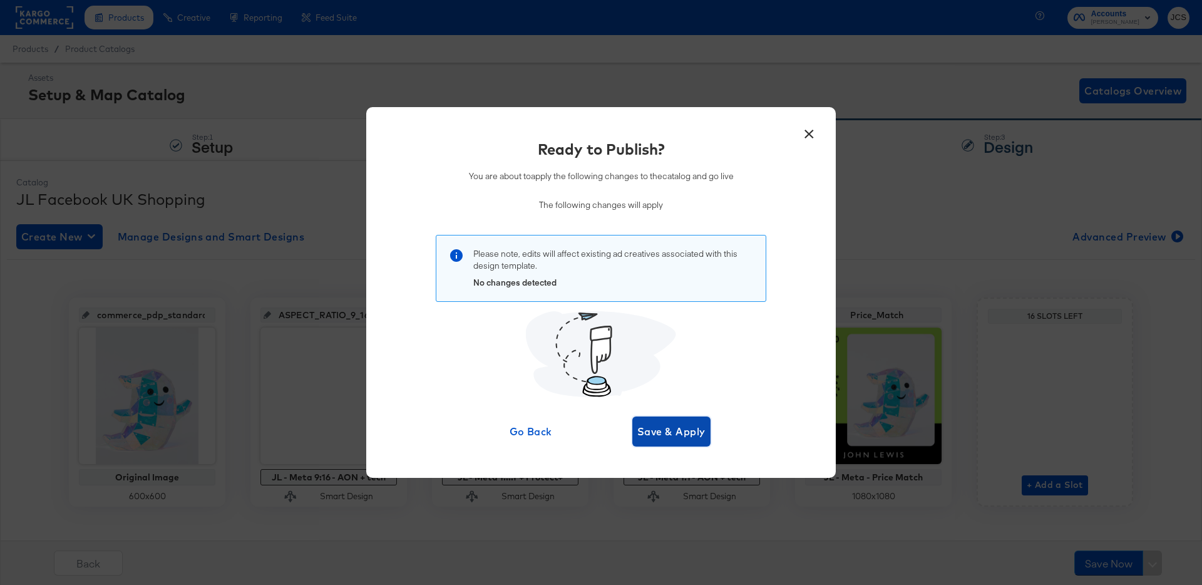
click at [659, 429] on span "Save & Apply" at bounding box center [671, 432] width 68 height 18
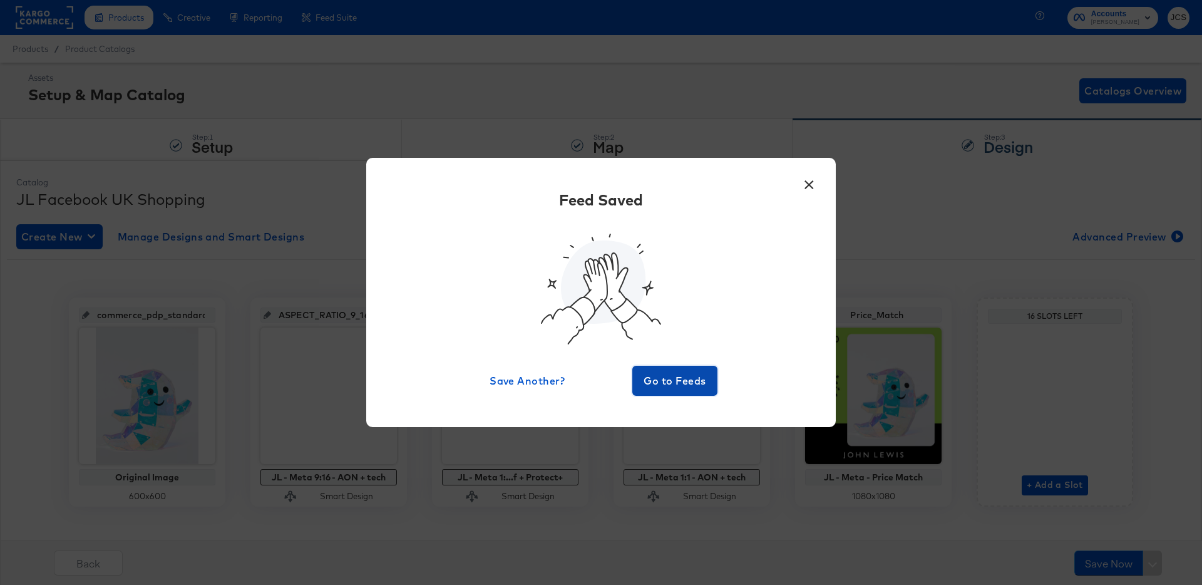
click at [680, 388] on span "Go to Feeds" at bounding box center [674, 381] width 75 height 18
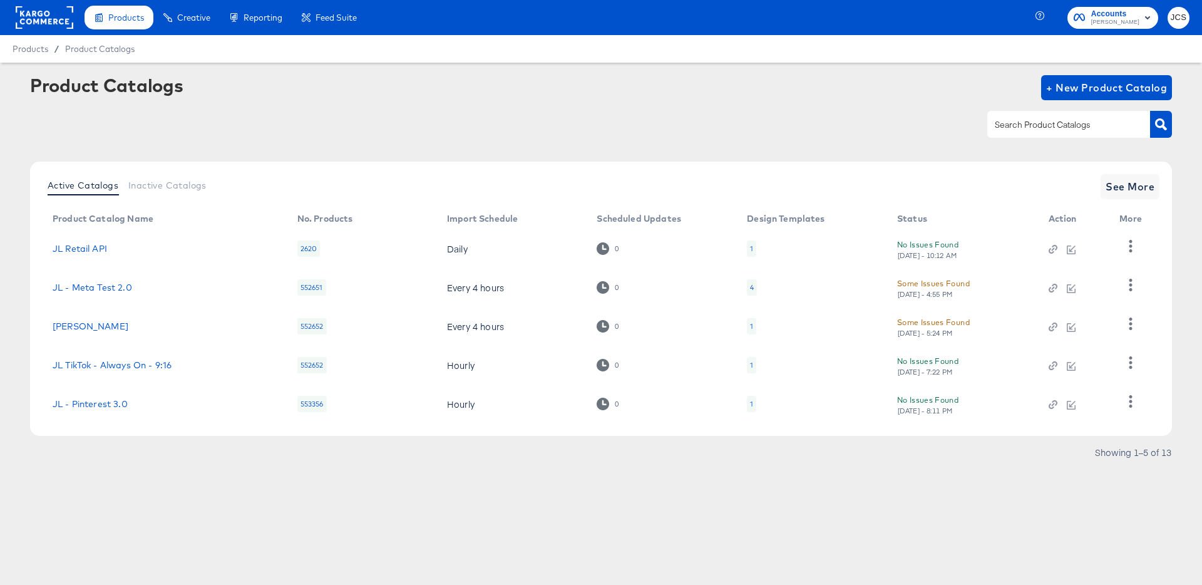
drag, startPoint x: 243, startPoint y: 116, endPoint x: 108, endPoint y: 44, distance: 153.5
click at [242, 116] on div at bounding box center [601, 124] width 1142 height 28
click at [1149, 194] on span "See More" at bounding box center [1130, 187] width 49 height 18
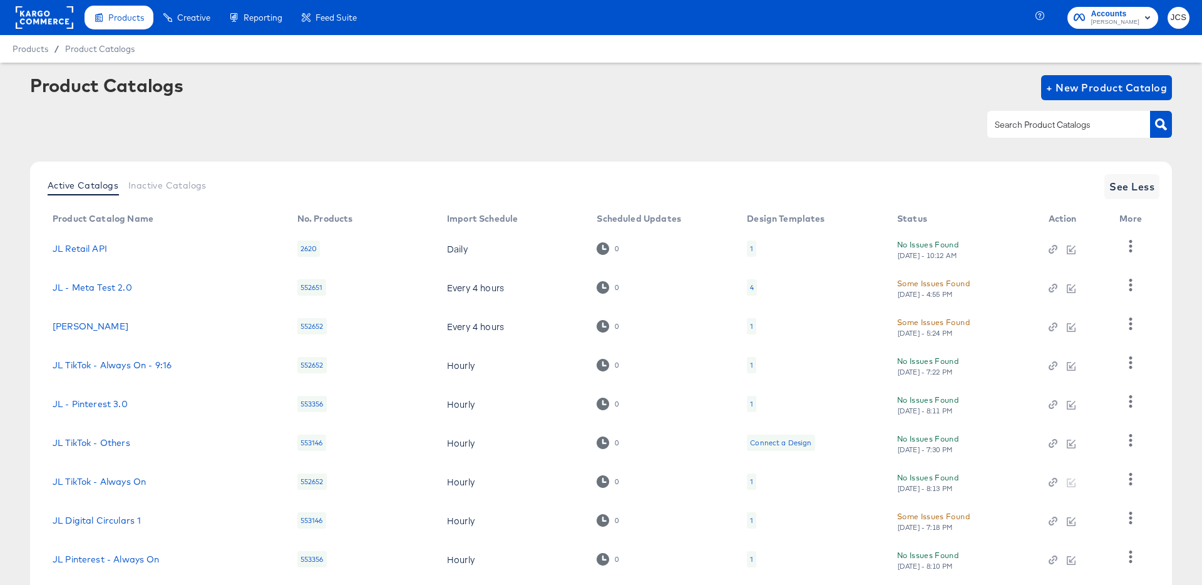
scroll to position [115, 0]
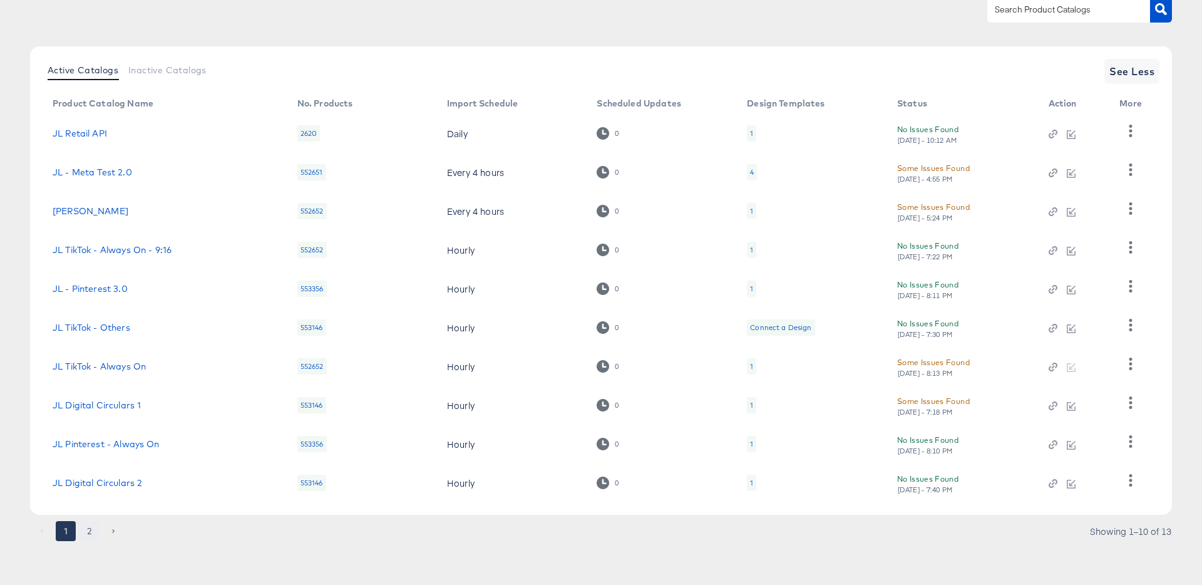
click at [89, 526] on button "2" at bounding box center [90, 531] width 20 height 20
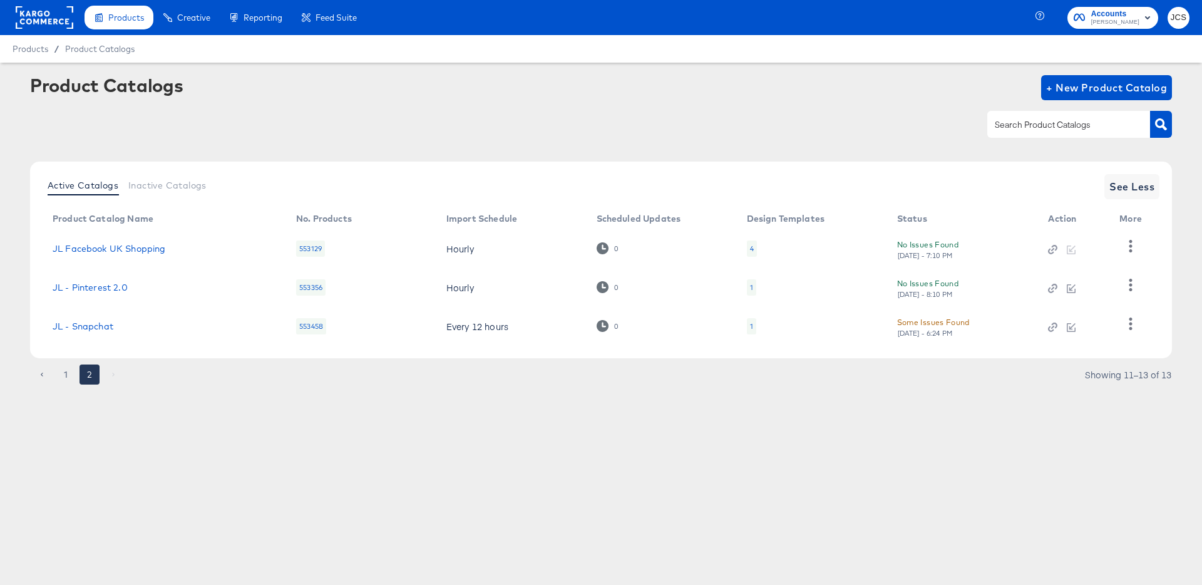
scroll to position [0, 0]
